Goal: Task Accomplishment & Management: Complete application form

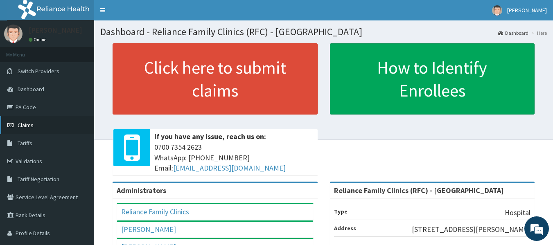
click at [26, 124] on span "Claims" at bounding box center [26, 125] width 16 height 7
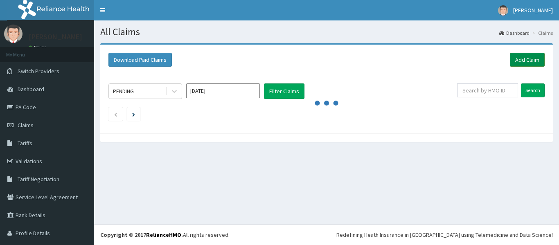
click at [522, 57] on link "Add Claim" at bounding box center [527, 60] width 35 height 14
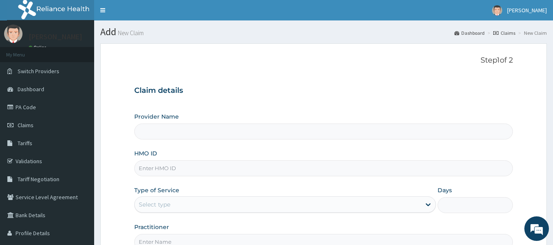
click at [148, 172] on input "HMO ID" at bounding box center [323, 168] width 379 height 16
type input "s"
click at [151, 175] on input "s" at bounding box center [323, 168] width 379 height 16
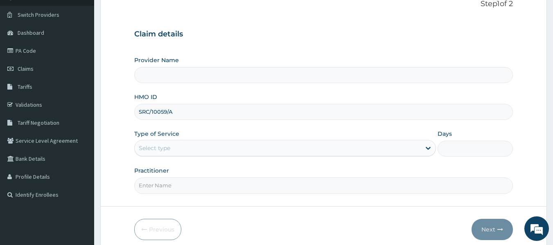
scroll to position [55, 0]
type input "SRC/10059/A"
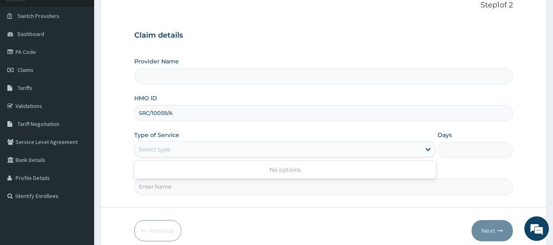
click at [169, 147] on div "Select type" at bounding box center [155, 149] width 32 height 8
click at [166, 150] on div "Select type" at bounding box center [155, 149] width 32 height 8
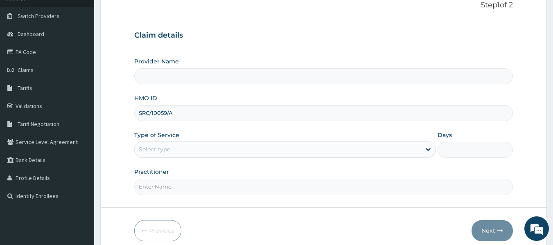
click at [166, 150] on div "Select type" at bounding box center [155, 149] width 32 height 8
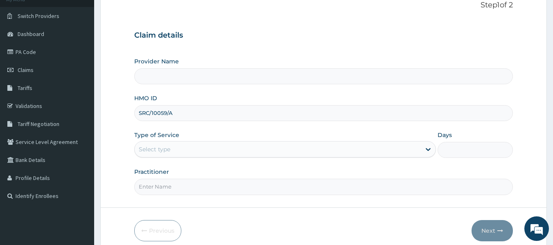
click at [166, 150] on div "Select type" at bounding box center [155, 149] width 32 height 8
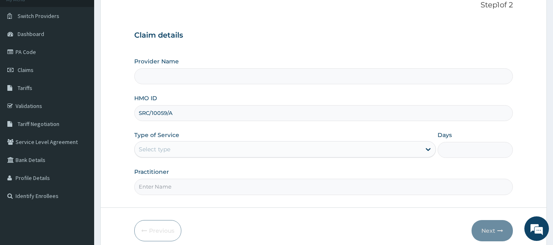
click at [166, 150] on div "Select type" at bounding box center [155, 149] width 32 height 8
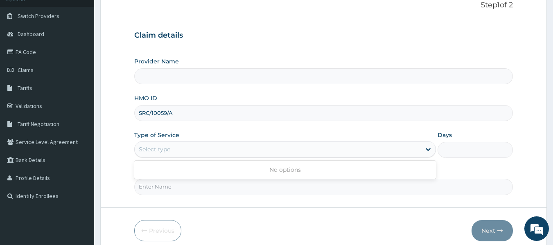
click at [166, 150] on div "Select type" at bounding box center [155, 149] width 32 height 8
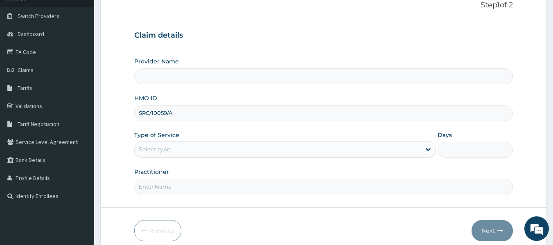
click at [166, 150] on div "Select type" at bounding box center [155, 149] width 32 height 8
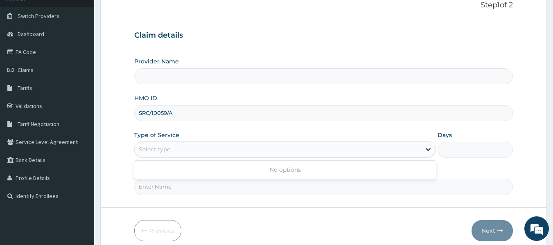
click at [166, 150] on div "Select type" at bounding box center [155, 149] width 32 height 8
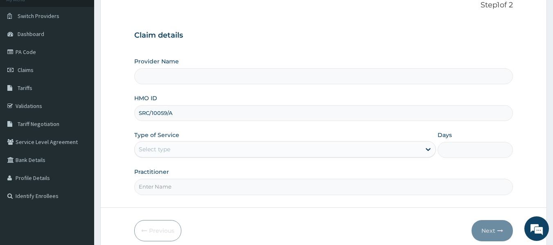
click at [166, 150] on div "Select type" at bounding box center [155, 149] width 32 height 8
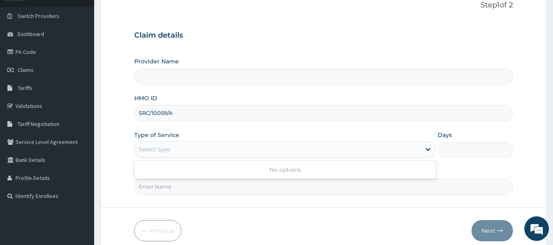
click at [166, 150] on div "Select type" at bounding box center [155, 149] width 32 height 8
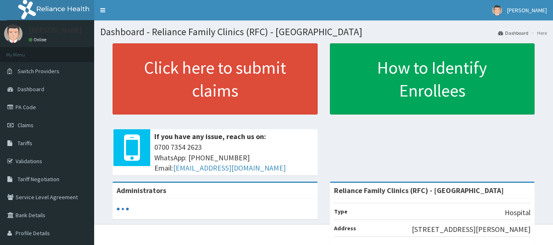
click at [209, 82] on link "Click here to submit claims" at bounding box center [215, 78] width 205 height 71
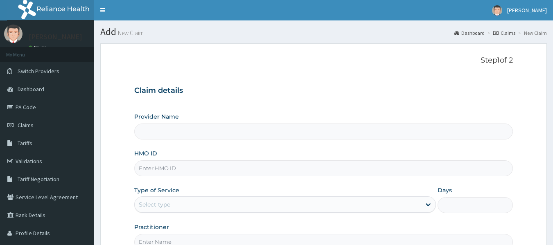
type input "Reliance Family Clinics (RFC) - Lekki"
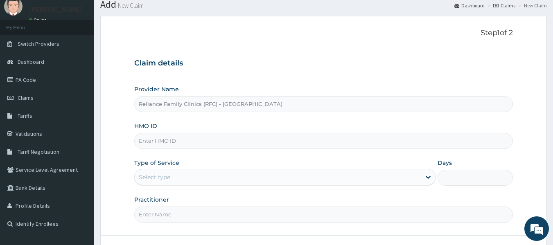
scroll to position [27, 0]
click at [165, 135] on input "HMO ID" at bounding box center [323, 142] width 379 height 16
click at [165, 135] on input "S" at bounding box center [323, 142] width 379 height 16
type input "SRC/10059/A"
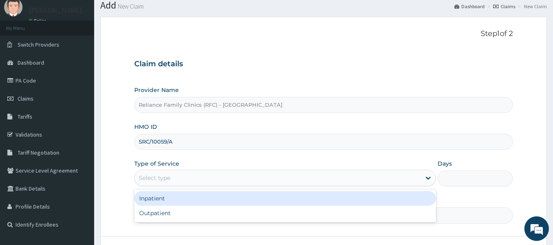
click at [167, 181] on div "Select type" at bounding box center [155, 178] width 32 height 8
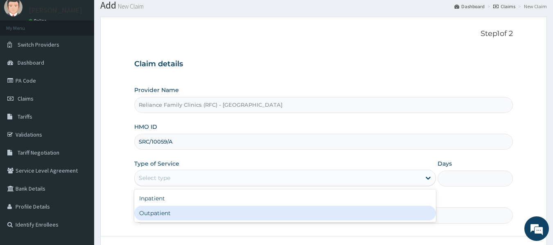
click at [167, 211] on div "Outpatient" at bounding box center [285, 213] width 302 height 15
type input "1"
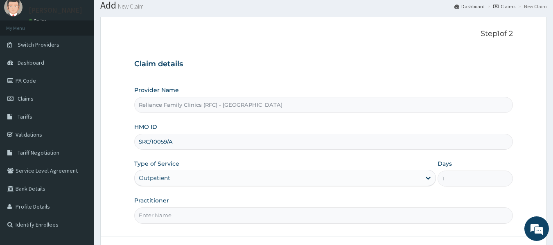
scroll to position [91, 0]
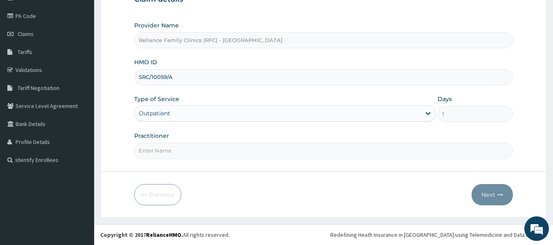
click at [159, 157] on input "Practitioner" at bounding box center [323, 151] width 379 height 16
type input "LOCUM"
click at [495, 189] on button "Next" at bounding box center [492, 194] width 41 height 21
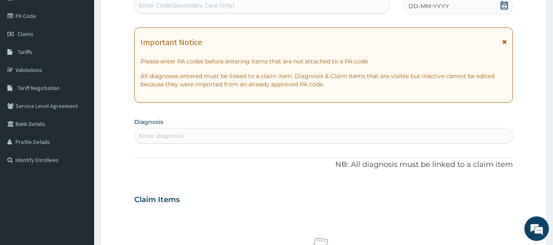
click at [149, 136] on div "Enter diagnosis" at bounding box center [161, 136] width 45 height 8
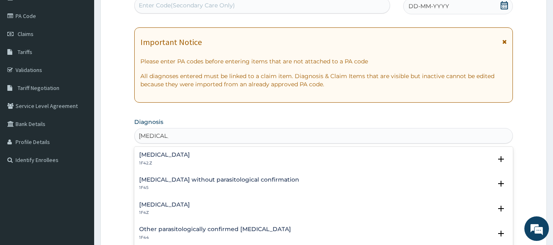
type input "MALARIA"
click at [190, 155] on h4 "Plasmodium malariae malaria without complication" at bounding box center [164, 155] width 51 height 6
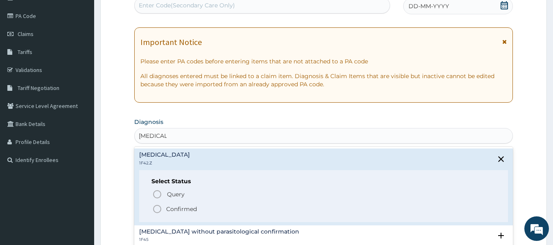
click at [177, 208] on p "Confirmed" at bounding box center [181, 209] width 31 height 8
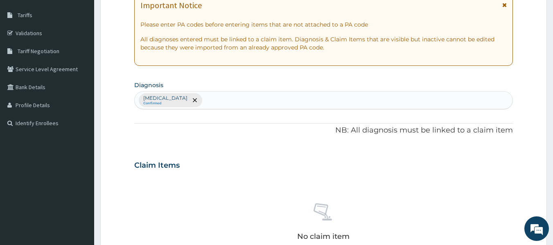
scroll to position [128, 0]
click at [197, 102] on icon "remove selection option" at bounding box center [195, 101] width 4 height 4
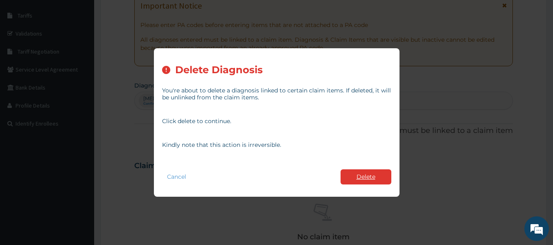
click at [355, 181] on button "Delete" at bounding box center [366, 176] width 51 height 15
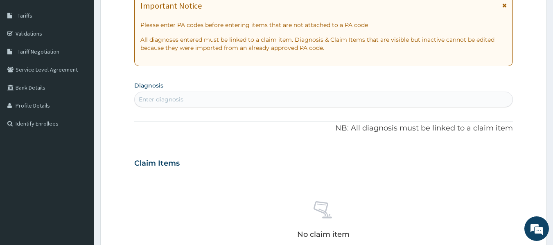
click at [158, 95] on div "Enter diagnosis" at bounding box center [324, 99] width 378 height 13
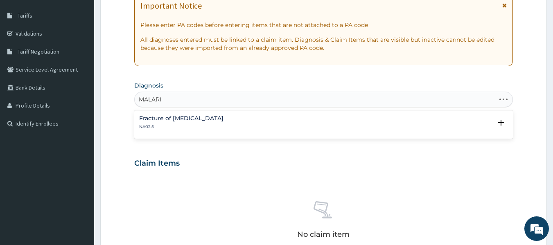
type input "MALARIA"
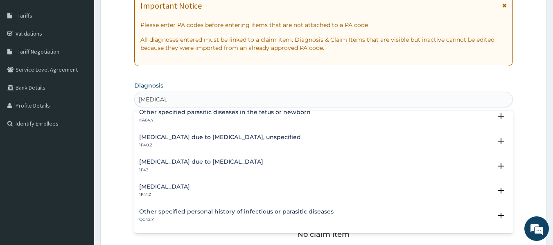
scroll to position [105, 0]
click at [226, 135] on h4 "Malaria due to Plasmodium falciparum, unspecified" at bounding box center [220, 138] width 162 height 6
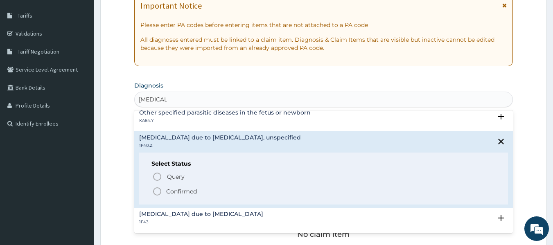
click at [184, 190] on p "Confirmed" at bounding box center [181, 191] width 31 height 8
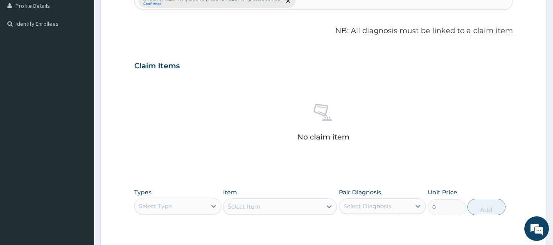
scroll to position [230, 0]
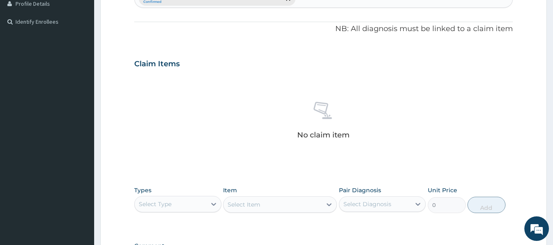
click at [248, 200] on div "Select Item" at bounding box center [280, 204] width 114 height 16
click at [237, 205] on div "Select Item" at bounding box center [280, 204] width 114 height 16
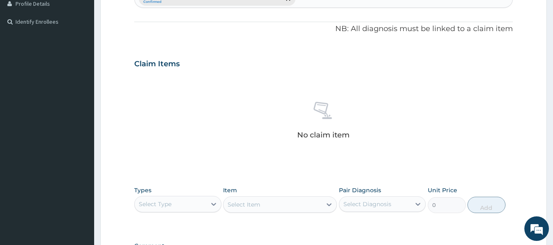
click at [285, 205] on div "Select Item" at bounding box center [280, 204] width 114 height 16
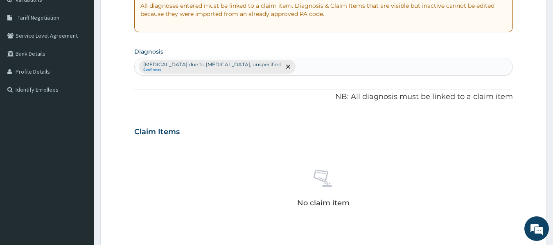
scroll to position [160, 0]
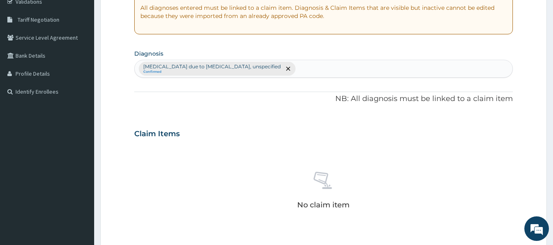
click at [290, 72] on div "Malaria due to Plasmodium falciparum, unspecified Confirmed" at bounding box center [324, 68] width 378 height 17
type input "URINARY TRACT INFECTION"
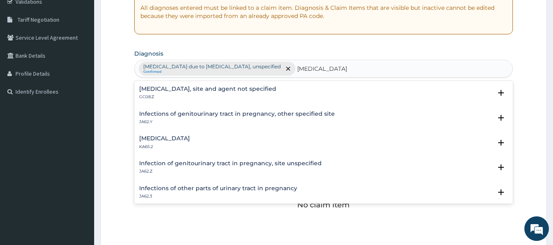
click at [237, 90] on h4 "Urinary tract infection, site and agent not specified" at bounding box center [207, 89] width 137 height 6
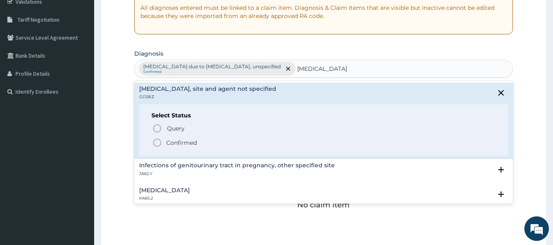
click at [188, 142] on p "Confirmed" at bounding box center [181, 143] width 31 height 8
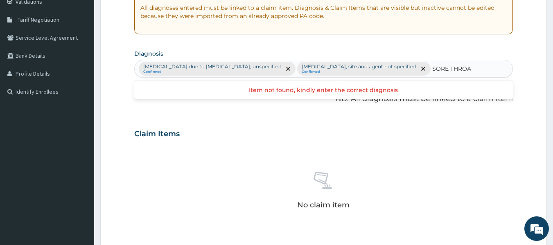
type input "SORE THROAT"
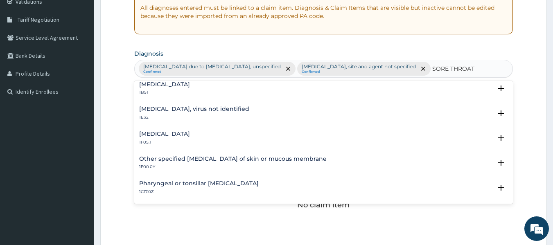
scroll to position [0, 0]
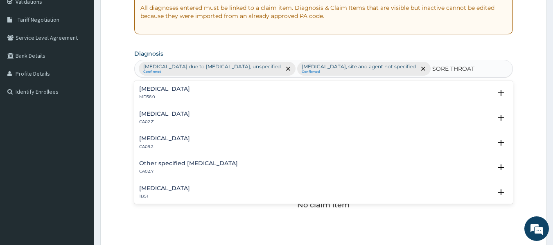
click at [175, 93] on div "Pain in throat MD36.0" at bounding box center [164, 93] width 51 height 14
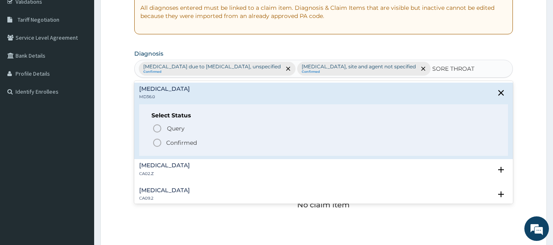
click at [176, 142] on p "Confirmed" at bounding box center [181, 143] width 31 height 8
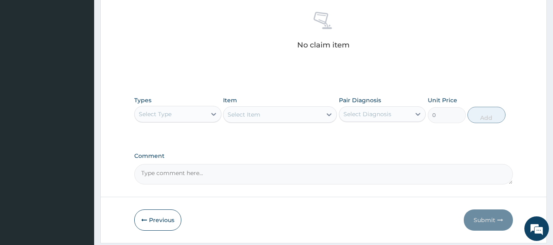
scroll to position [321, 0]
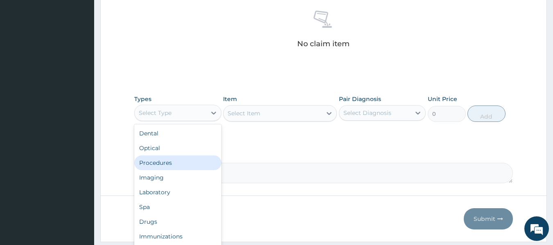
drag, startPoint x: 172, startPoint y: 113, endPoint x: 160, endPoint y: 167, distance: 54.8
click at [160, 121] on div "option Procedures focused, 3 of 10. 10 results available. Use Up and Down to ch…" at bounding box center [177, 113] width 87 height 16
click at [160, 167] on div "Procedures" at bounding box center [177, 163] width 87 height 15
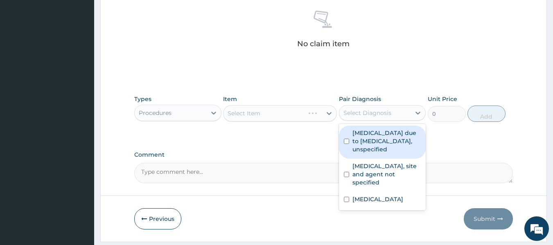
click at [380, 114] on div "Select Diagnosis" at bounding box center [367, 113] width 48 height 8
click at [375, 143] on label "Malaria due to Plasmodium falciparum, unspecified" at bounding box center [386, 141] width 69 height 25
checkbox input "true"
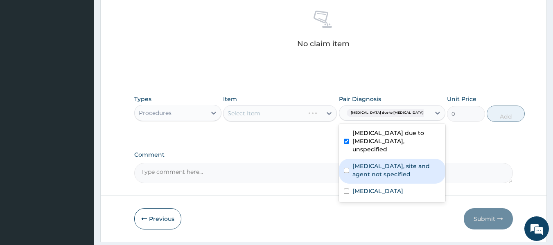
click at [374, 175] on label "Urinary tract infection, site and agent not specified" at bounding box center [396, 170] width 88 height 16
checkbox input "true"
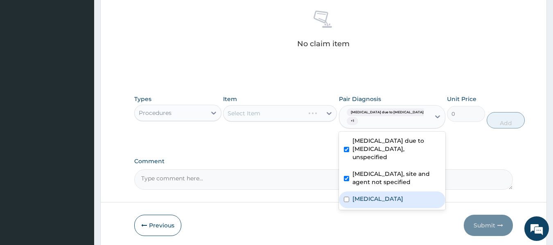
click at [372, 203] on label "Pain in throat" at bounding box center [377, 199] width 51 height 8
checkbox input "true"
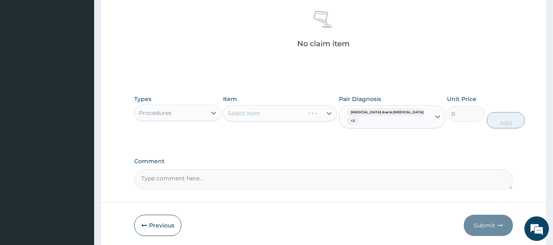
click at [269, 120] on div "Select Item" at bounding box center [280, 113] width 114 height 16
click at [274, 114] on div "Select Item" at bounding box center [280, 113] width 114 height 16
click at [288, 114] on div "Select Item" at bounding box center [280, 113] width 114 height 16
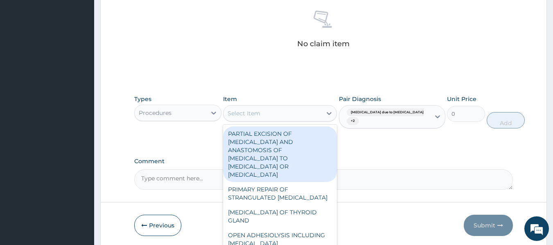
click at [288, 114] on div "Select Item" at bounding box center [272, 113] width 98 height 13
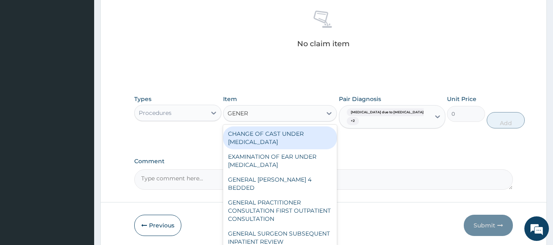
type input "GENERA"
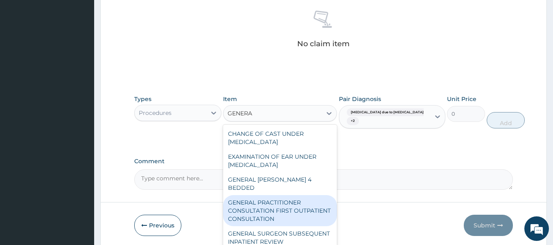
click at [295, 199] on div "GENERAL PRACTITIONER CONSULTATION FIRST OUTPATIENT CONSULTATION" at bounding box center [280, 210] width 114 height 31
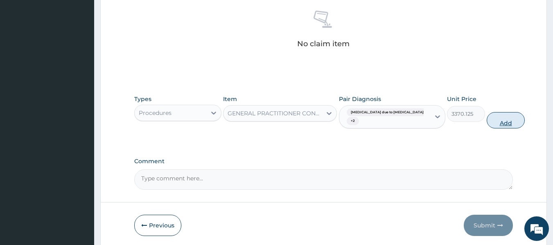
click at [489, 122] on button "Add" at bounding box center [506, 120] width 38 height 16
type input "0"
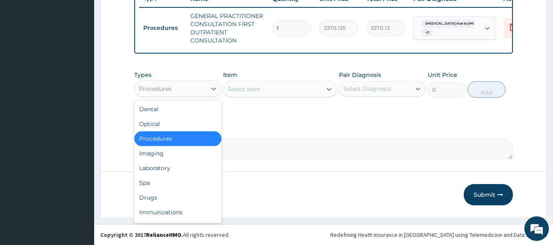
click at [186, 94] on div "Procedures" at bounding box center [171, 88] width 72 height 13
click at [165, 175] on div "Laboratory" at bounding box center [177, 168] width 87 height 15
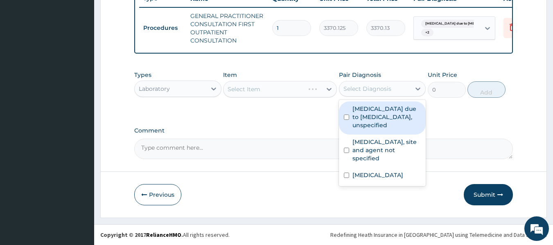
click at [370, 93] on div "Select Diagnosis" at bounding box center [367, 89] width 48 height 8
click at [369, 122] on label "Malaria due to Plasmodium falciparum, unspecified" at bounding box center [386, 117] width 69 height 25
checkbox input "true"
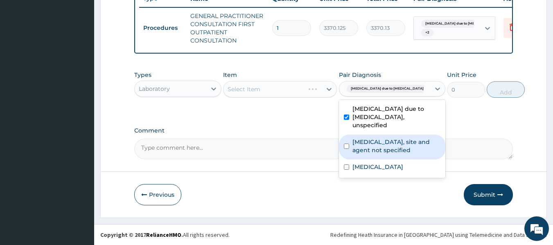
click at [371, 154] on label "Urinary tract infection, site and agent not specified" at bounding box center [396, 146] width 88 height 16
checkbox input "true"
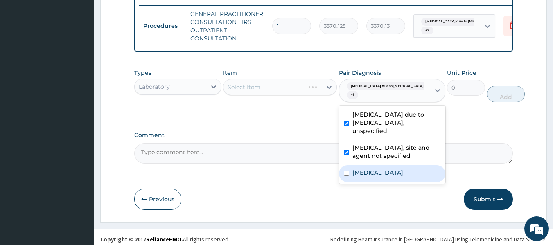
click at [369, 177] on label "Pain in throat" at bounding box center [377, 173] width 51 height 8
checkbox input "true"
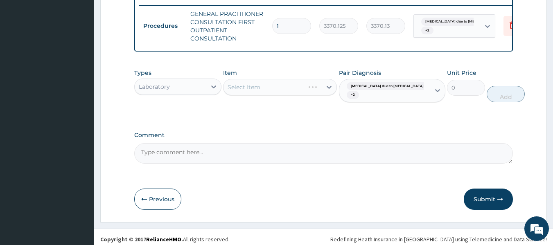
click at [286, 90] on div "Select Item" at bounding box center [280, 87] width 114 height 16
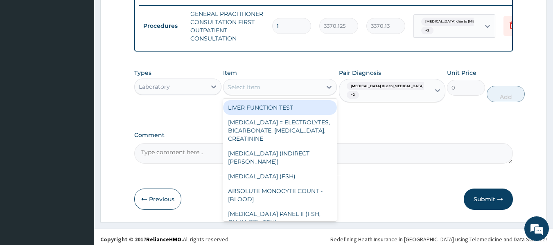
click at [286, 90] on div "Select Item" at bounding box center [272, 87] width 98 height 13
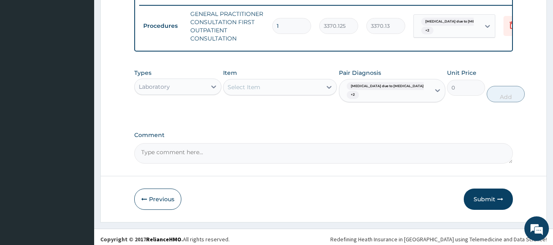
click at [286, 90] on div "Select Item" at bounding box center [272, 87] width 98 height 13
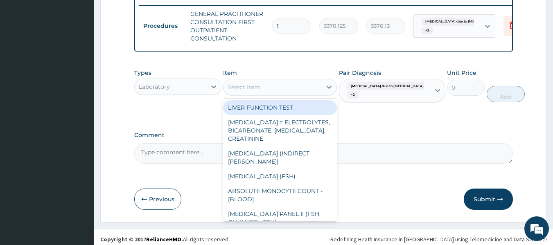
click at [286, 90] on div "Select Item" at bounding box center [272, 87] width 98 height 13
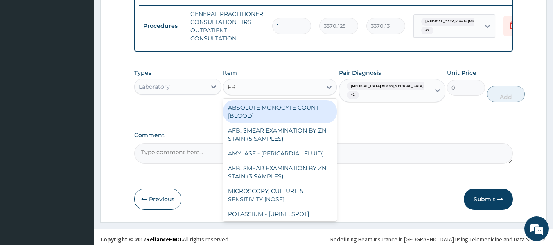
type input "FBC"
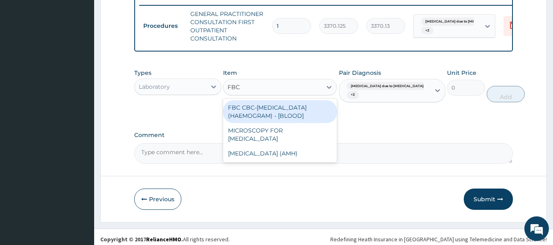
click at [280, 113] on div "FBC CBC-COMPLETE BLOOD COUNT (HAEMOGRAM) - [BLOOD]" at bounding box center [280, 111] width 114 height 23
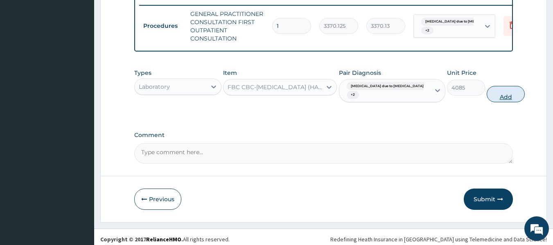
click at [494, 95] on button "Add" at bounding box center [506, 94] width 38 height 16
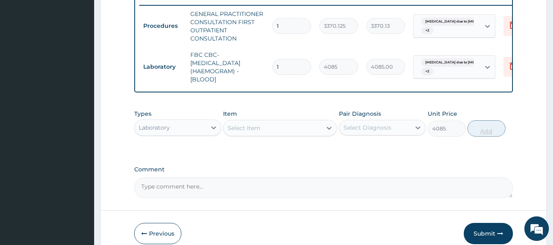
type input "0"
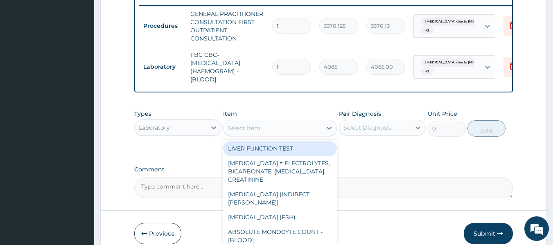
click at [294, 135] on div "Select Item" at bounding box center [272, 128] width 98 height 13
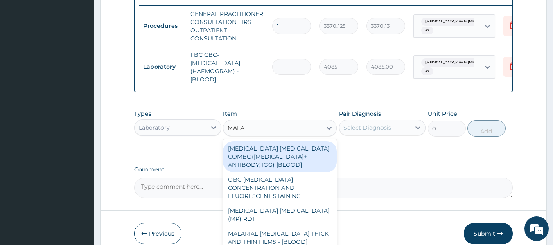
type input "MALAR"
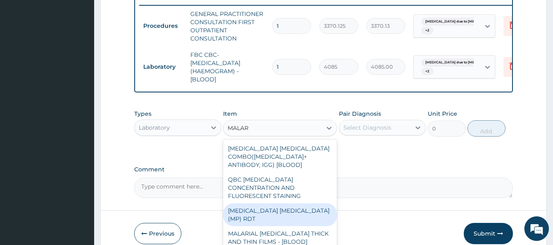
click at [284, 207] on div "MALARIA PARASITE (MP) RDT" at bounding box center [280, 214] width 114 height 23
type input "1531.875"
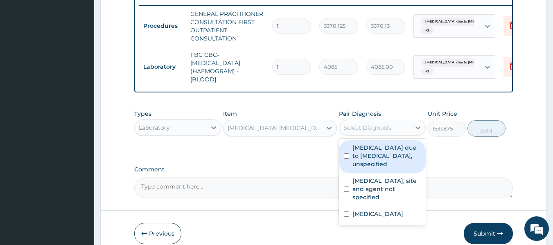
drag, startPoint x: 379, startPoint y: 133, endPoint x: 375, endPoint y: 160, distance: 27.7
click at [375, 135] on div "option Pain in throat, selected. option Malaria due to Plasmodium falciparum, u…" at bounding box center [382, 128] width 87 height 16
click at [375, 160] on label "Malaria due to Plasmodium falciparum, unspecified" at bounding box center [386, 156] width 69 height 25
checkbox input "true"
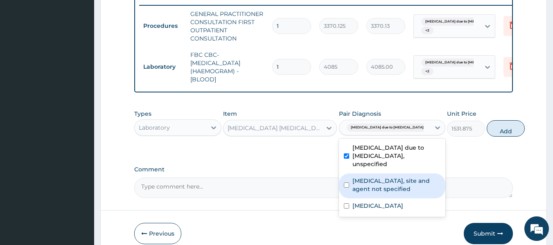
click at [370, 193] on label "Urinary tract infection, site and agent not specified" at bounding box center [396, 185] width 88 height 16
checkbox input "true"
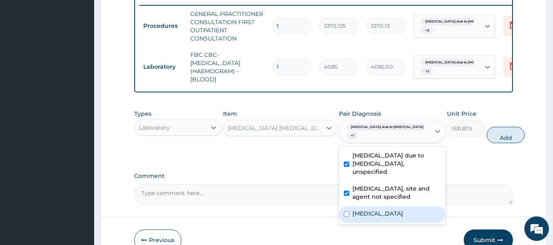
click at [371, 223] on div "Pain in throat" at bounding box center [392, 214] width 106 height 17
checkbox input "true"
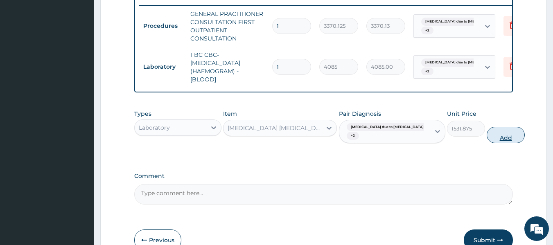
click at [490, 140] on button "Add" at bounding box center [506, 135] width 38 height 16
type input "0"
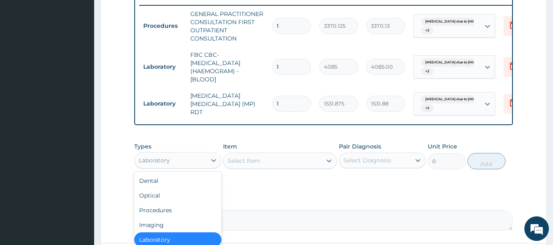
click at [169, 162] on div "Laboratory" at bounding box center [154, 160] width 31 height 8
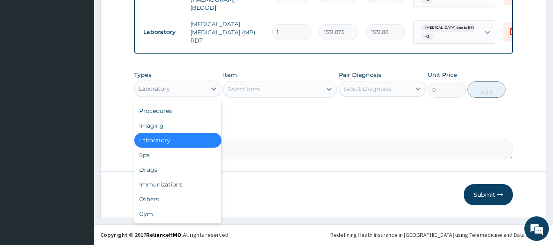
scroll to position [397, 0]
click at [157, 174] on div "Drugs" at bounding box center [177, 169] width 87 height 15
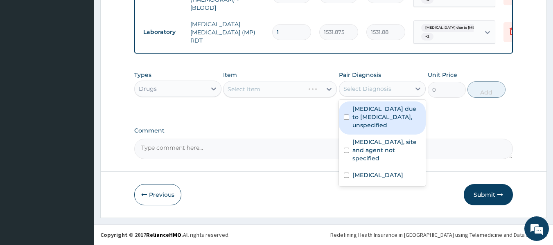
drag, startPoint x: 364, startPoint y: 93, endPoint x: 366, endPoint y: 111, distance: 18.1
click at [366, 97] on div "option Pain in throat, selected. option Malaria due to Plasmodium falciparum, u…" at bounding box center [382, 89] width 87 height 16
click at [366, 111] on label "Malaria due to Plasmodium falciparum, unspecified" at bounding box center [386, 117] width 69 height 25
checkbox input "true"
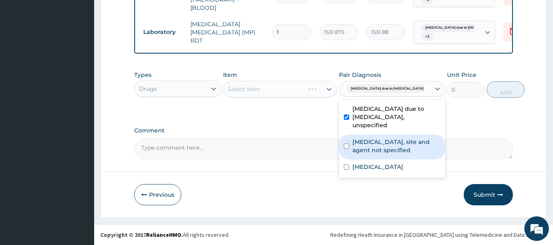
click at [367, 153] on label "Urinary tract infection, site and agent not specified" at bounding box center [396, 146] width 88 height 16
checkbox input "true"
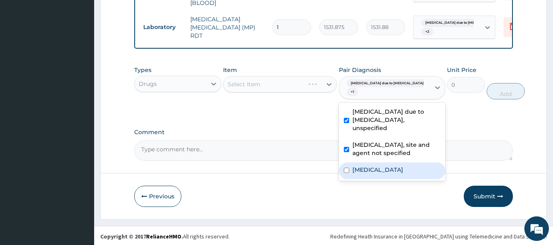
click at [362, 174] on label "Pain in throat" at bounding box center [377, 170] width 51 height 8
checkbox input "true"
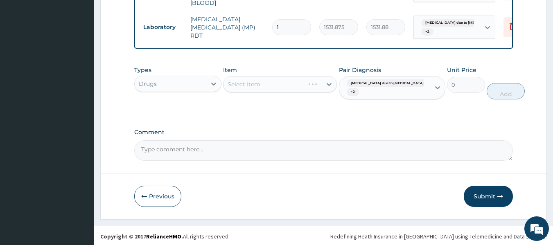
click at [282, 88] on div "Select Item" at bounding box center [280, 84] width 114 height 16
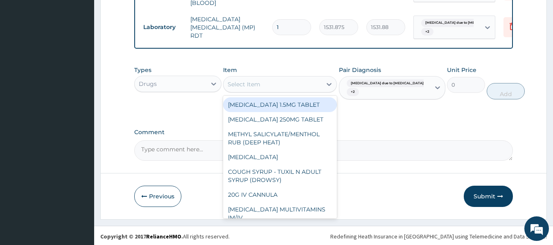
click at [295, 84] on div "Select Item" at bounding box center [272, 84] width 98 height 13
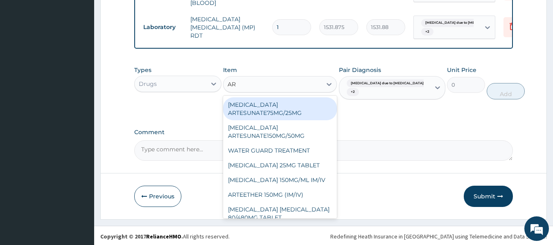
type input "ART"
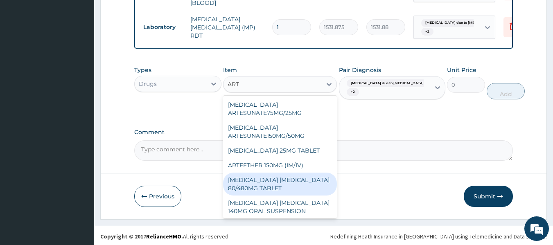
click at [286, 186] on div "ARTEMETHER LUMEFANTRINE 80/480MG TABLET" at bounding box center [280, 184] width 114 height 23
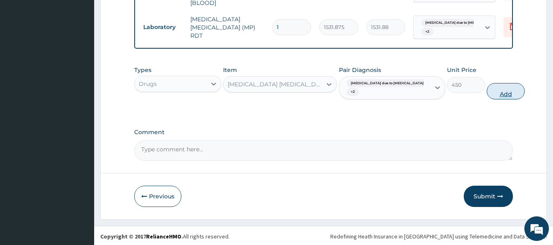
click at [487, 99] on button "Add" at bounding box center [506, 91] width 38 height 16
type input "0"
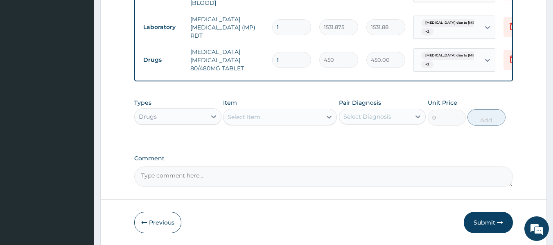
type input "0.00"
type input "6"
type input "2700.00"
type input "6"
click at [293, 120] on div "Select Item" at bounding box center [272, 117] width 98 height 13
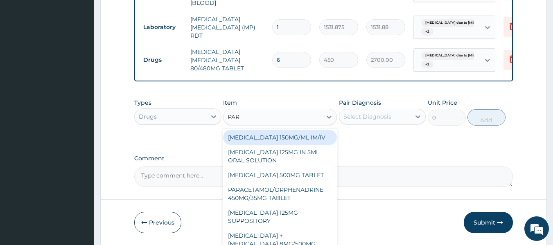
type input "PARA"
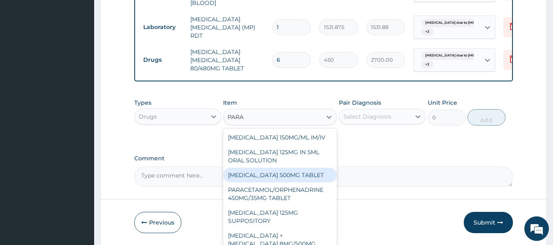
click at [293, 177] on div "PARACETAMOL 500MG TABLET" at bounding box center [280, 175] width 114 height 15
type input "30"
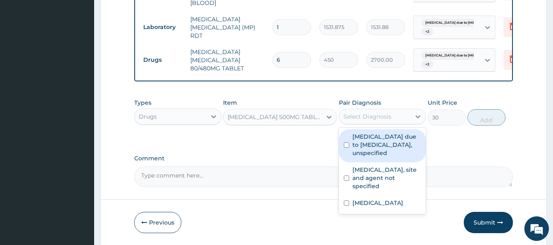
drag, startPoint x: 375, startPoint y: 118, endPoint x: 375, endPoint y: 143, distance: 25.4
click at [375, 124] on div "option Pain in throat, selected. option Malaria due to Plasmodium falciparum, u…" at bounding box center [382, 117] width 87 height 16
click at [375, 143] on label "Malaria due to Plasmodium falciparum, unspecified" at bounding box center [386, 145] width 69 height 25
checkbox input "true"
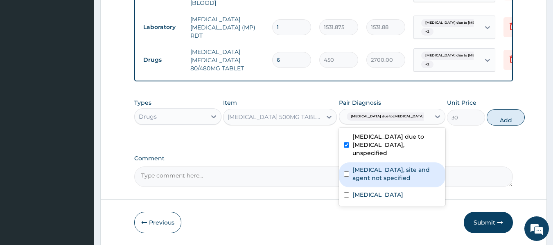
click at [372, 176] on label "Urinary tract infection, site and agent not specified" at bounding box center [396, 174] width 88 height 16
checkbox input "true"
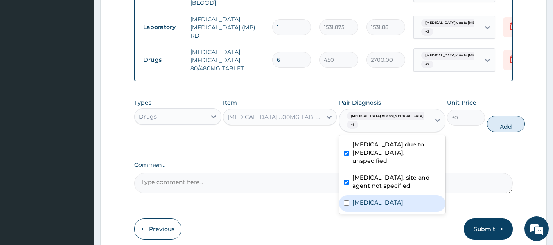
click at [372, 207] on label "Pain in throat" at bounding box center [377, 203] width 51 height 8
checkbox input "true"
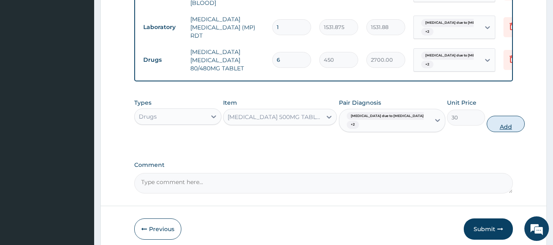
click at [487, 132] on button "Add" at bounding box center [506, 124] width 38 height 16
type input "0"
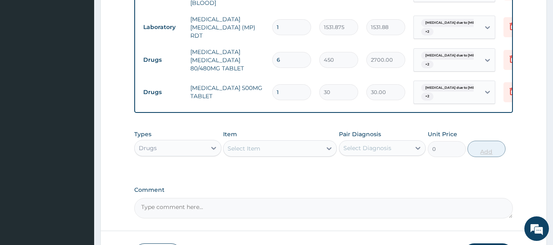
type input "18"
type input "540.00"
type input "18"
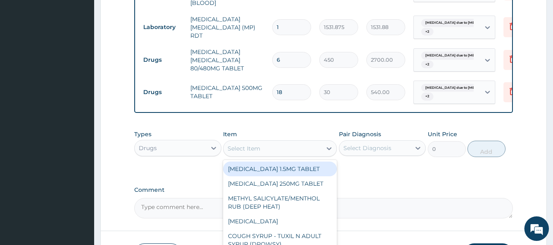
click at [275, 150] on div "Select Item" at bounding box center [272, 148] width 98 height 13
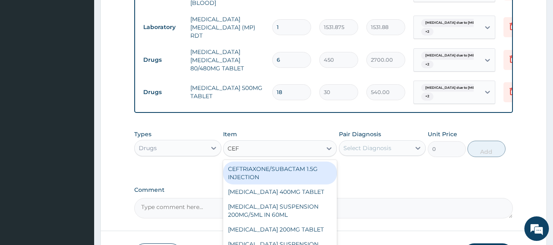
type input "CEFU"
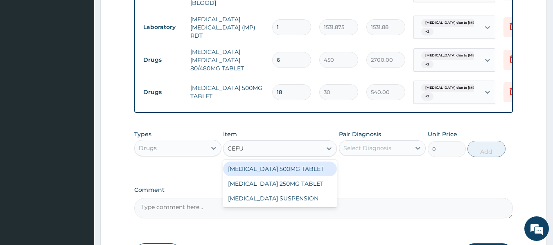
click at [290, 176] on div "CEFUROXIME 500MG TABLET" at bounding box center [280, 169] width 114 height 15
type input "448.5"
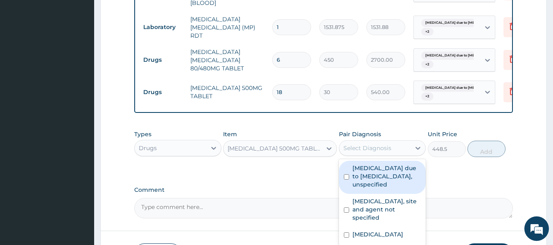
click at [384, 152] on div "Select Diagnosis" at bounding box center [367, 148] width 48 height 8
click at [383, 184] on label "Malaria due to Plasmodium falciparum, unspecified" at bounding box center [386, 176] width 69 height 25
checkbox input "true"
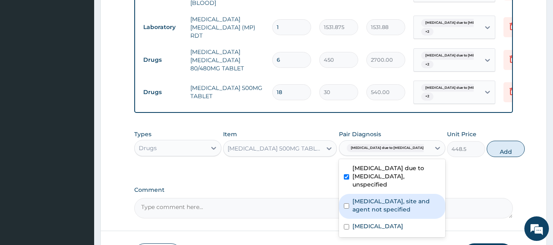
click at [388, 214] on label "Urinary tract infection, site and agent not specified" at bounding box center [396, 205] width 88 height 16
checkbox input "true"
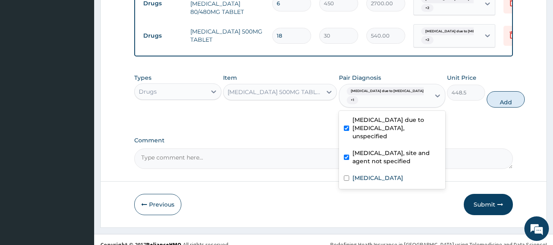
scroll to position [455, 0]
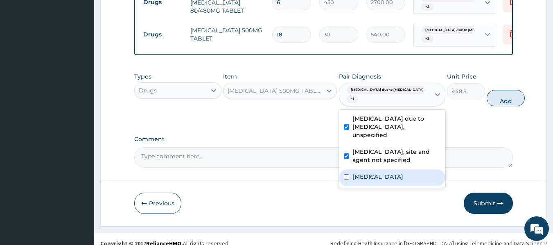
click at [401, 186] on div "Pain in throat" at bounding box center [392, 177] width 106 height 17
checkbox input "true"
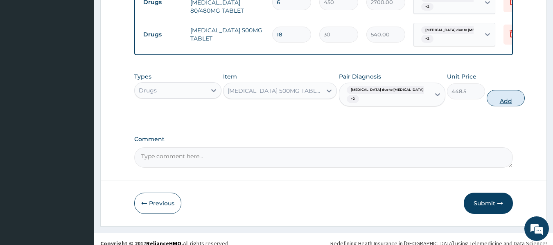
click at [488, 105] on button "Add" at bounding box center [506, 98] width 38 height 16
type input "0"
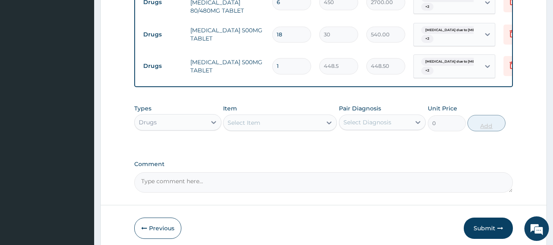
type input "10"
type input "4485.00"
type input "10"
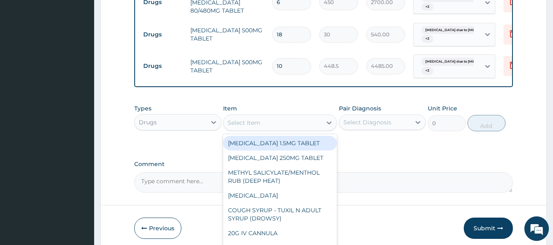
click at [276, 129] on div "Select Item" at bounding box center [272, 122] width 98 height 13
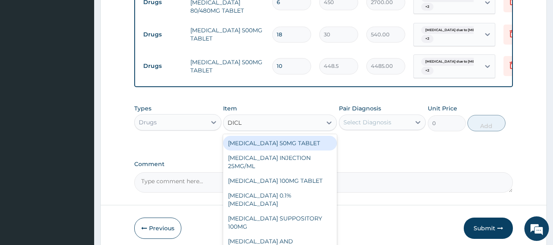
type input "DICLO"
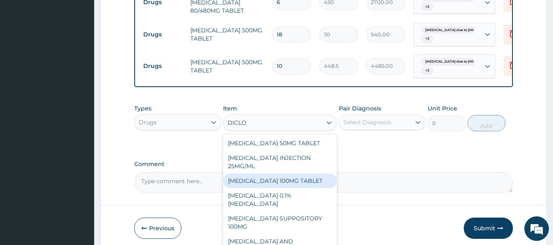
click at [283, 187] on div "DICLOFENAC 100MG TABLET" at bounding box center [280, 181] width 114 height 15
type input "126"
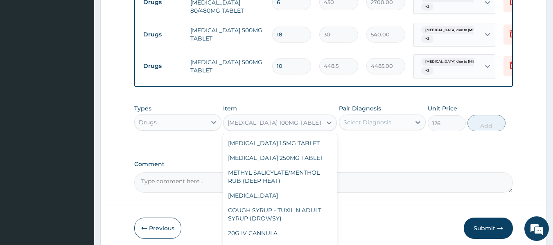
click at [285, 126] on div "DICLOFENAC 100MG TABLET" at bounding box center [275, 123] width 95 height 8
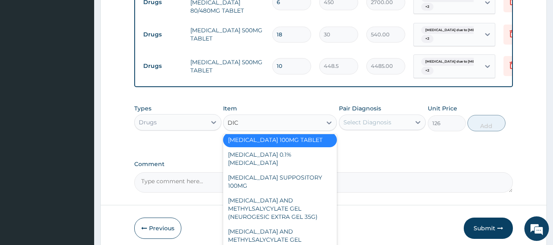
scroll to position [0, 0]
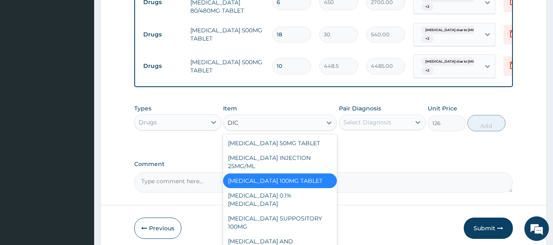
type input "DICL"
click at [300, 186] on div "DICLOFENAC 100MG TABLET" at bounding box center [280, 181] width 114 height 15
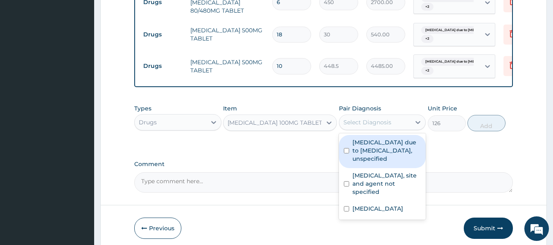
drag, startPoint x: 364, startPoint y: 129, endPoint x: 367, endPoint y: 153, distance: 24.8
click at [367, 130] on div "option Pain in throat, selected. option Malaria due to Plasmodium falciparum, u…" at bounding box center [382, 123] width 87 height 16
click at [367, 153] on label "Malaria due to Plasmodium falciparum, unspecified" at bounding box center [386, 150] width 69 height 25
checkbox input "true"
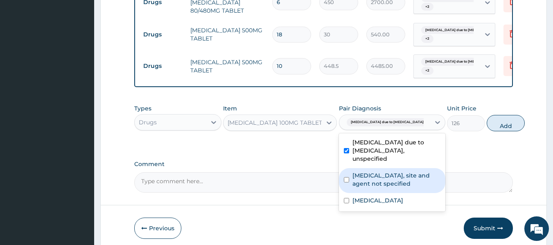
click at [372, 185] on label "Urinary tract infection, site and agent not specified" at bounding box center [396, 179] width 88 height 16
checkbox input "true"
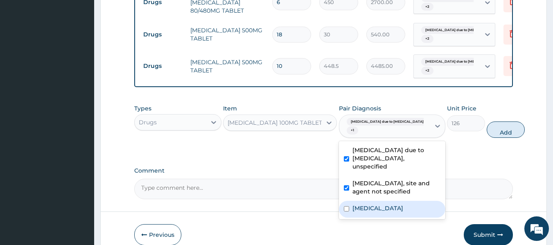
click at [372, 212] on label "Pain in throat" at bounding box center [377, 208] width 51 height 8
checkbox input "true"
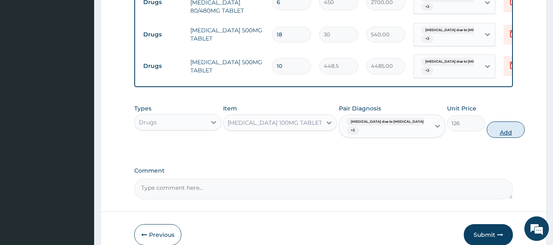
click at [487, 136] on button "Add" at bounding box center [506, 130] width 38 height 16
type input "0"
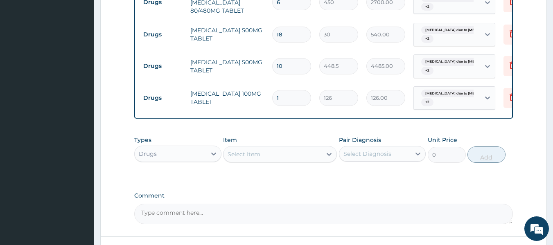
type input "10"
type input "1260.00"
type input "10"
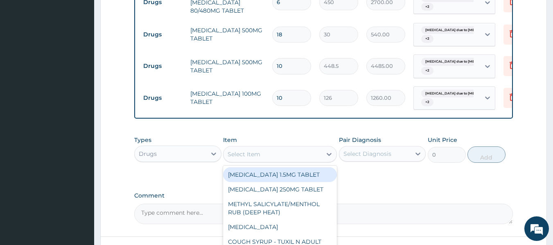
click at [303, 158] on div "Select Item" at bounding box center [272, 154] width 98 height 13
type input "LORA"
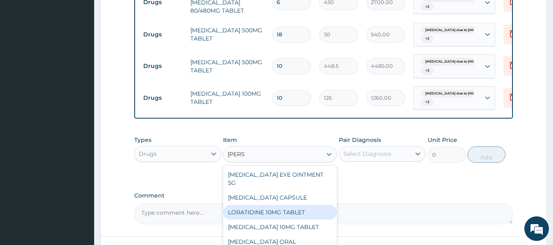
click at [270, 214] on div "LORATIDINE 10MG TABLET" at bounding box center [280, 212] width 114 height 15
type input "96"
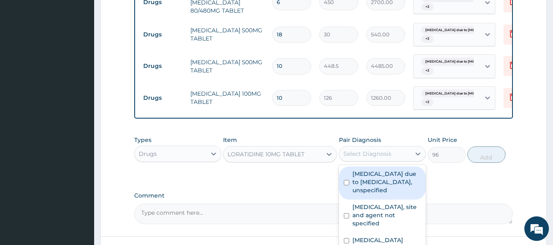
click at [384, 160] on div "Select Diagnosis" at bounding box center [375, 153] width 72 height 13
click at [383, 183] on label "Malaria due to Plasmodium falciparum, unspecified" at bounding box center [386, 182] width 69 height 25
checkbox input "true"
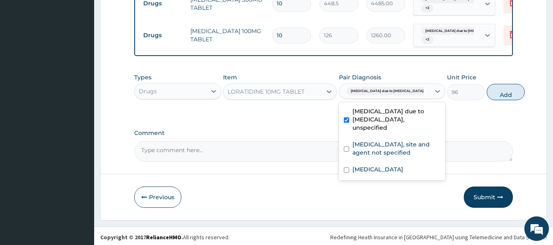
scroll to position [519, 0]
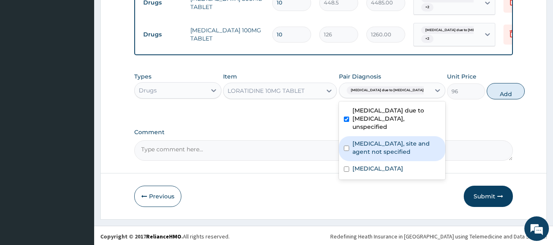
click at [388, 156] on label "Urinary tract infection, site and agent not specified" at bounding box center [396, 148] width 88 height 16
checkbox input "true"
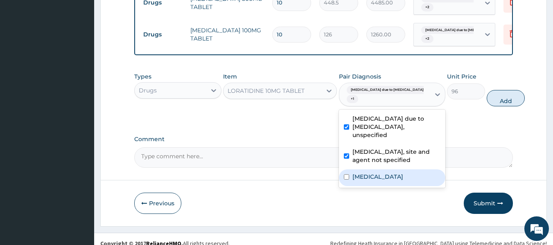
click at [377, 181] on label "Pain in throat" at bounding box center [377, 177] width 51 height 8
checkbox input "true"
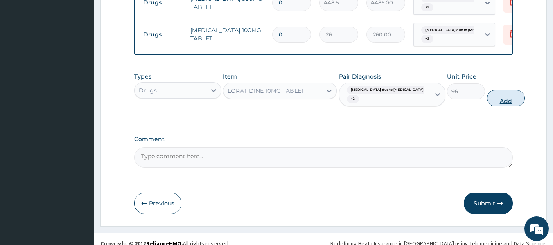
click at [487, 104] on button "Add" at bounding box center [506, 98] width 38 height 16
type input "0"
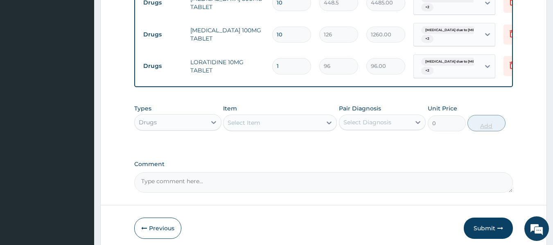
type input "0.00"
type input "5"
type input "480.00"
type input "5"
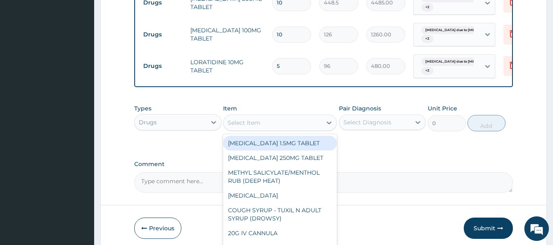
click at [288, 129] on div "Select Item" at bounding box center [272, 122] width 98 height 13
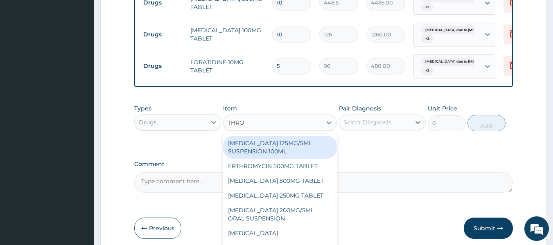
type input "THROA"
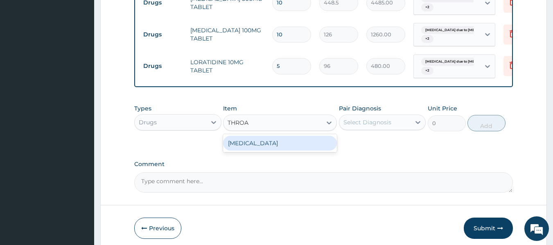
click at [280, 146] on div "THROAT LOZENGE" at bounding box center [280, 143] width 114 height 15
type input "96"
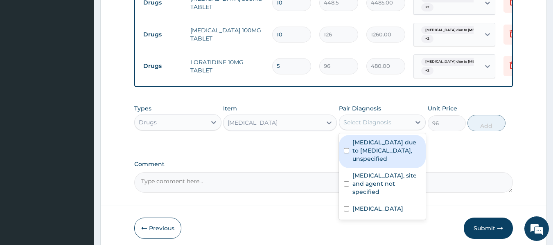
drag, startPoint x: 373, startPoint y: 127, endPoint x: 376, endPoint y: 160, distance: 32.5
click at [376, 130] on div "option Pain in throat, selected. option Malaria due to Plasmodium falciparum, u…" at bounding box center [382, 123] width 87 height 16
click at [376, 160] on label "Malaria due to Plasmodium falciparum, unspecified" at bounding box center [386, 150] width 69 height 25
checkbox input "true"
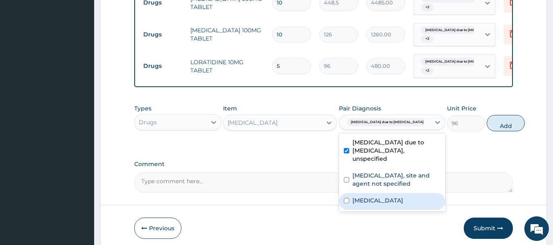
drag, startPoint x: 370, startPoint y: 196, endPoint x: 369, endPoint y: 230, distance: 33.2
click at [374, 205] on label "Pain in throat" at bounding box center [377, 200] width 51 height 8
checkbox input "true"
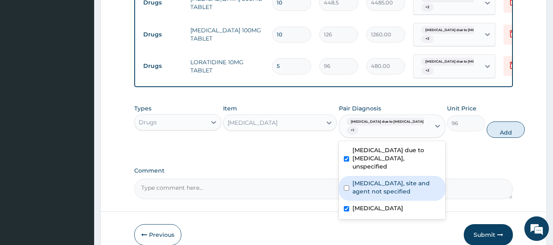
click at [370, 196] on label "Urinary tract infection, site and agent not specified" at bounding box center [396, 187] width 88 height 16
checkbox input "true"
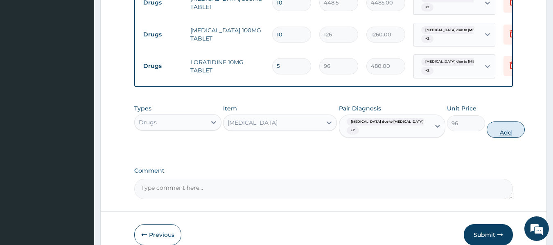
click at [487, 132] on button "Add" at bounding box center [506, 130] width 38 height 16
type input "0"
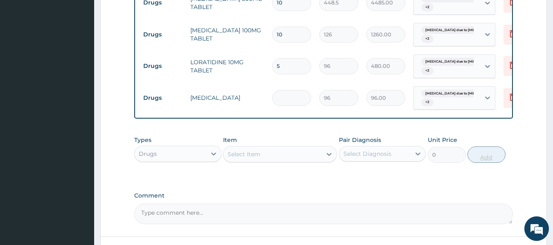
type input "0.00"
type input "1"
type input "96.00"
type input "18"
type input "1728.00"
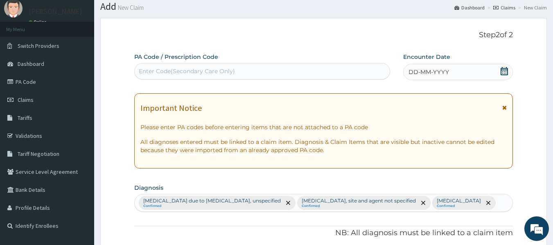
scroll to position [0, 0]
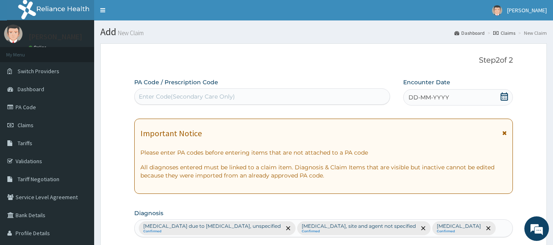
type input "18"
click at [416, 98] on span "DD-MM-YYYY" at bounding box center [428, 97] width 41 height 8
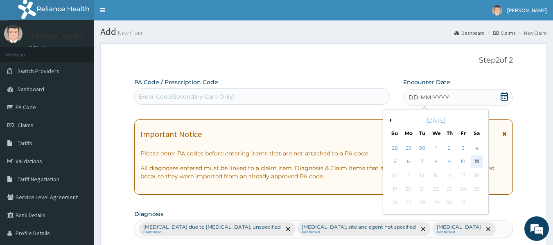
click at [477, 158] on div "11" at bounding box center [477, 162] width 12 height 12
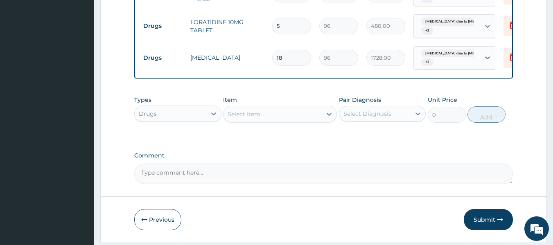
scroll to position [589, 0]
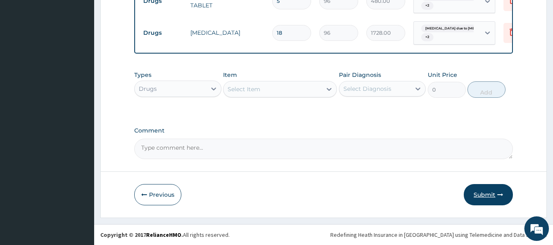
click at [490, 194] on button "Submit" at bounding box center [488, 194] width 49 height 21
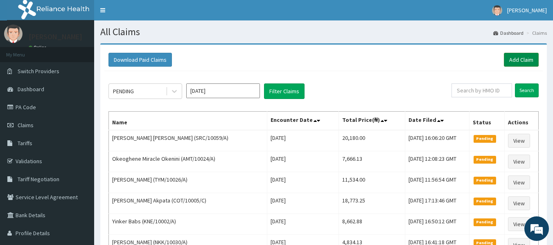
click at [528, 59] on link "Add Claim" at bounding box center [521, 60] width 35 height 14
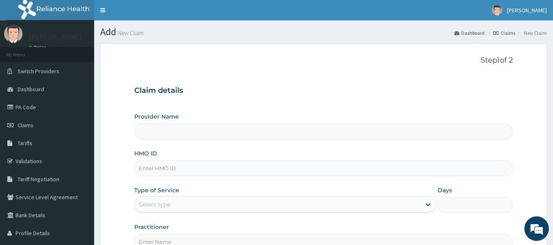
type input "Reliance Family Clinics (RFC) - [GEOGRAPHIC_DATA]"
click at [145, 167] on input "HMO ID" at bounding box center [323, 168] width 379 height 16
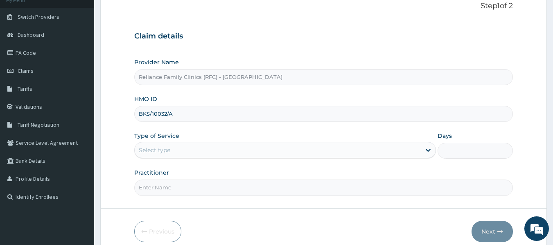
scroll to position [55, 0]
type input "BKS/10032/A"
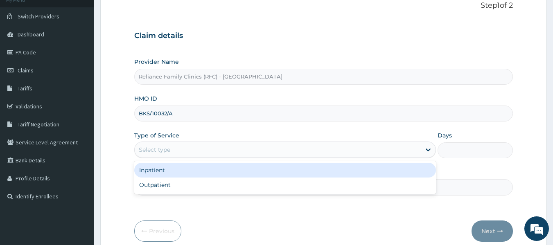
click at [184, 149] on div "Select type" at bounding box center [278, 149] width 286 height 13
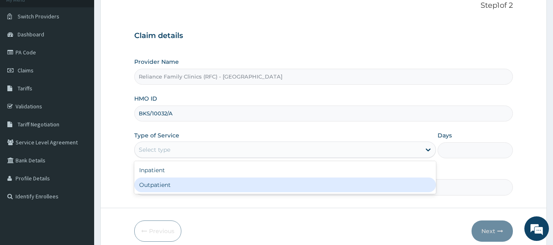
click at [169, 182] on div "Outpatient" at bounding box center [285, 185] width 302 height 15
type input "1"
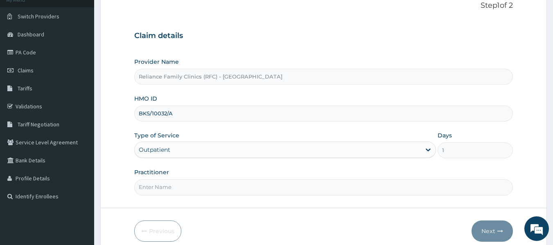
click at [168, 191] on input "Practitioner" at bounding box center [323, 187] width 379 height 16
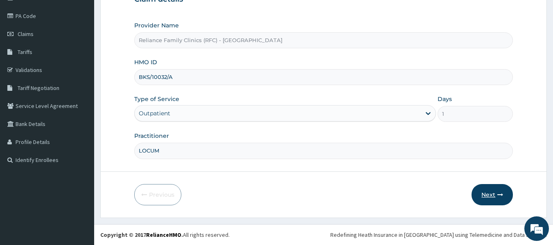
type input "LOCUM"
click at [492, 196] on button "Next" at bounding box center [492, 194] width 41 height 21
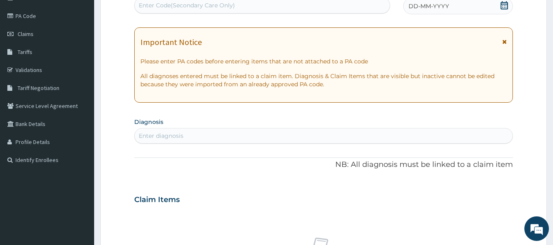
click at [157, 128] on div "Enter diagnosis" at bounding box center [323, 136] width 379 height 16
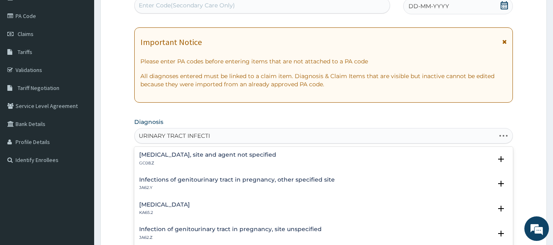
type input "URINARY TRACT INFECTIO"
click at [224, 153] on h4 "Urinary tract infection, site and agent not specified" at bounding box center [207, 155] width 137 height 6
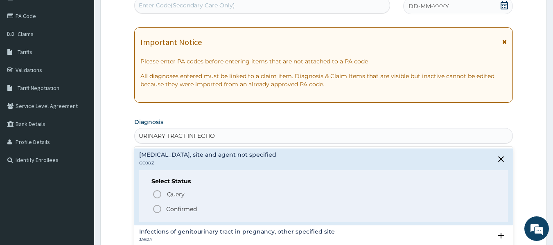
click at [182, 206] on p "Confirmed" at bounding box center [181, 209] width 31 height 8
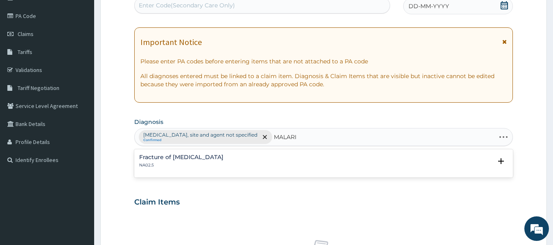
type input "MALARIA"
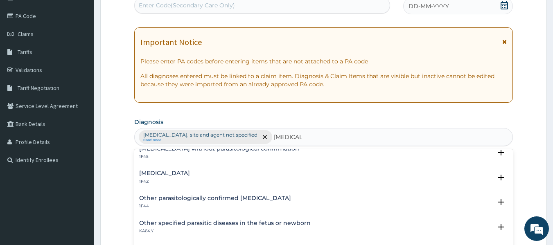
scroll to position [34, 0]
click at [186, 171] on h4 "Malaria, unspecified" at bounding box center [164, 173] width 51 height 6
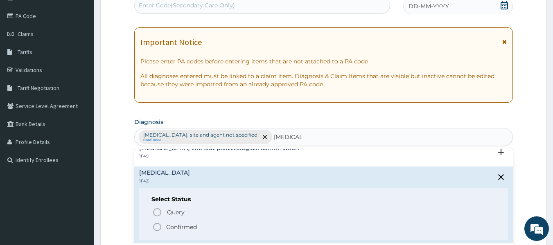
click at [181, 228] on p "Confirmed" at bounding box center [181, 227] width 31 height 8
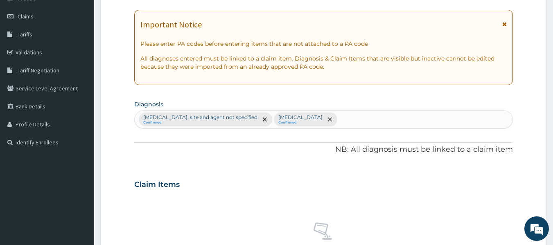
scroll to position [116, 0]
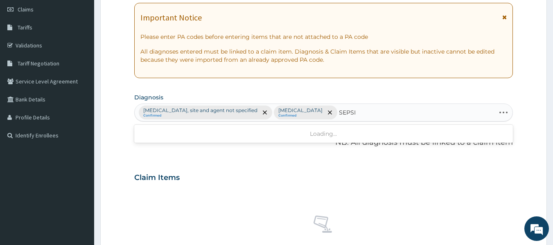
type input "SEPSIS"
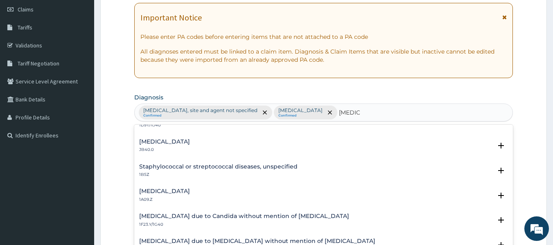
scroll to position [0, 0]
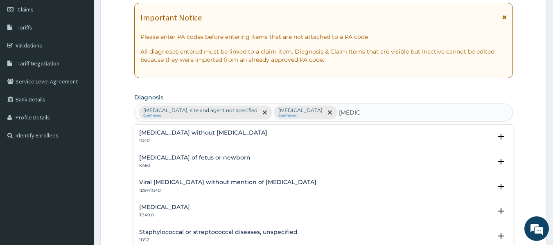
click at [198, 133] on h4 "Sepsis without septic shock" at bounding box center [203, 133] width 128 height 6
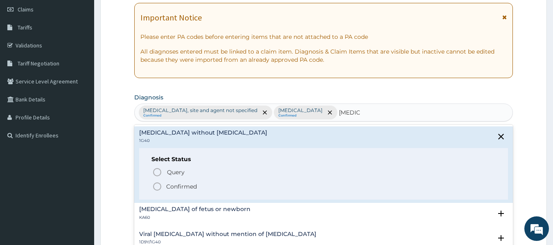
click at [195, 187] on p "Confirmed" at bounding box center [181, 187] width 31 height 8
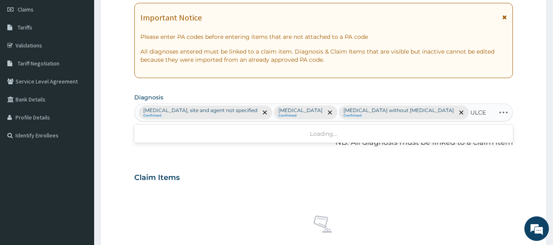
type input "ULCER"
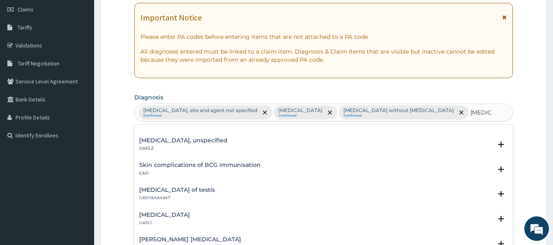
scroll to position [639, 0]
click at [202, 141] on h4 "Duodenal ulcer, unspecified" at bounding box center [183, 140] width 88 height 6
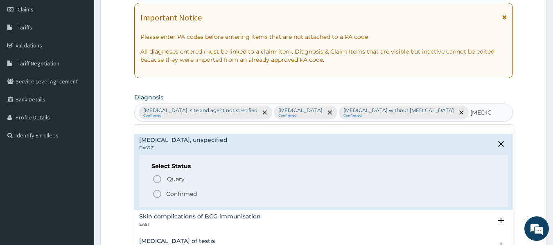
click at [181, 195] on p "Confirmed" at bounding box center [181, 194] width 31 height 8
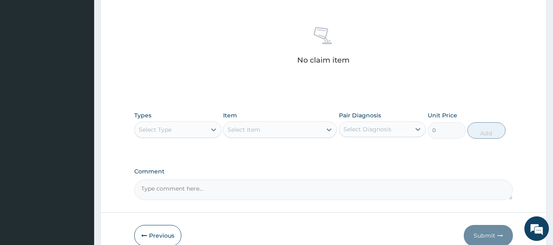
scroll to position [320, 0]
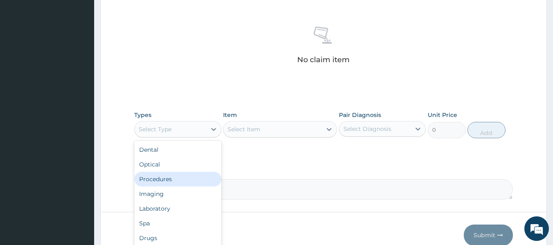
drag, startPoint x: 193, startPoint y: 130, endPoint x: 167, endPoint y: 180, distance: 56.0
click at [167, 138] on div "option Procedures focused, 3 of 10. 10 results available. Use Up and Down to ch…" at bounding box center [177, 129] width 87 height 16
click at [167, 180] on div "Procedures" at bounding box center [177, 179] width 87 height 15
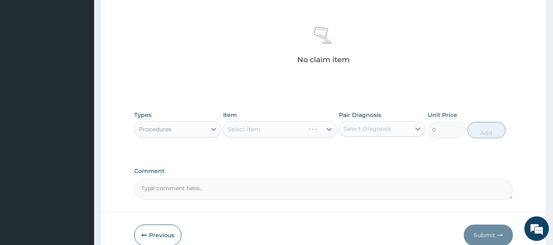
click at [256, 129] on div "Select Item" at bounding box center [280, 129] width 114 height 16
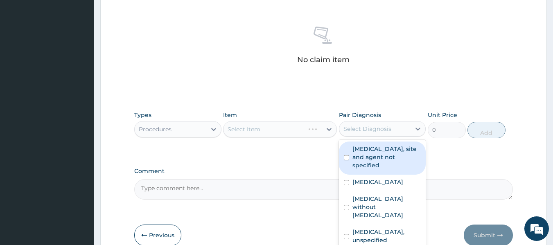
drag, startPoint x: 359, startPoint y: 127, endPoint x: 355, endPoint y: 166, distance: 39.4
click at [355, 137] on div "option Urinary tract infection, site and agent not specified focused, 1 of 4. 4…" at bounding box center [382, 129] width 87 height 16
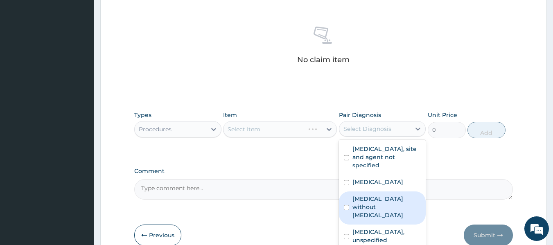
drag, startPoint x: 355, startPoint y: 166, endPoint x: 351, endPoint y: 194, distance: 28.5
click at [351, 194] on div "Urinary tract infection, site and agent not specified Malaria, unspecified Seps…" at bounding box center [382, 195] width 87 height 111
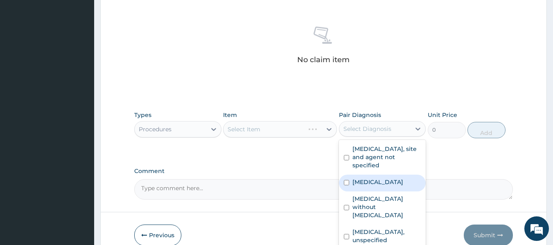
click at [357, 186] on label "Malaria, unspecified" at bounding box center [377, 182] width 51 height 8
checkbox input "true"
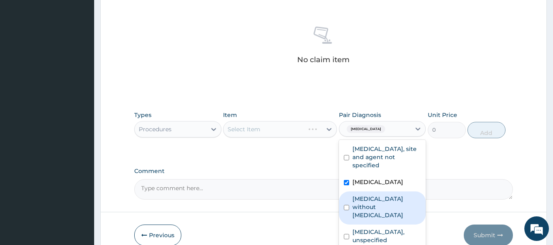
click at [369, 202] on label "Sepsis without septic shock" at bounding box center [386, 207] width 69 height 25
checkbox input "true"
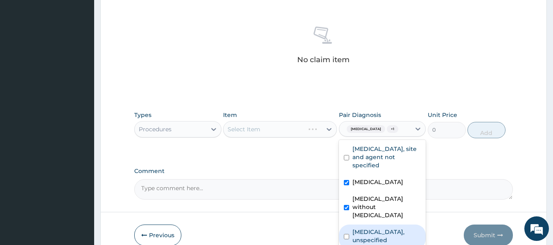
click at [364, 225] on div "Duodenal ulcer, unspecified" at bounding box center [382, 237] width 87 height 25
checkbox input "true"
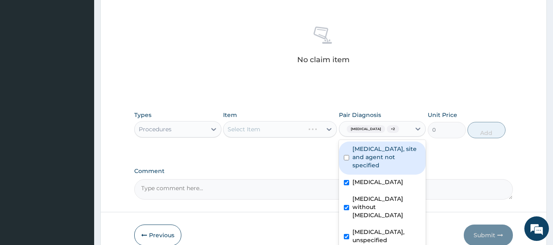
click at [358, 152] on label "Urinary tract infection, site and agent not specified" at bounding box center [386, 157] width 69 height 25
checkbox input "true"
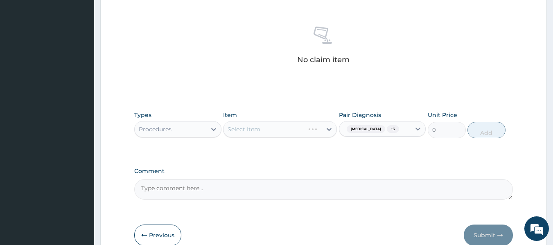
click at [280, 124] on div "Select Item" at bounding box center [280, 129] width 114 height 16
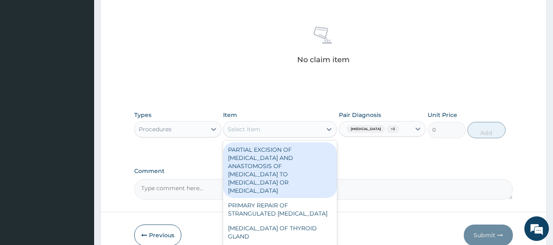
click at [282, 130] on div "Select Item" at bounding box center [272, 129] width 98 height 13
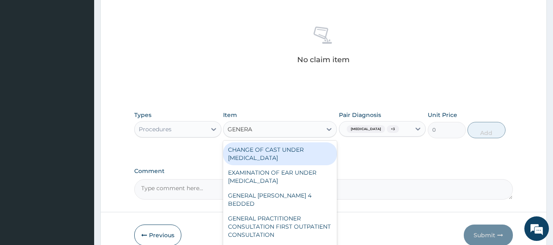
type input "GENERAL"
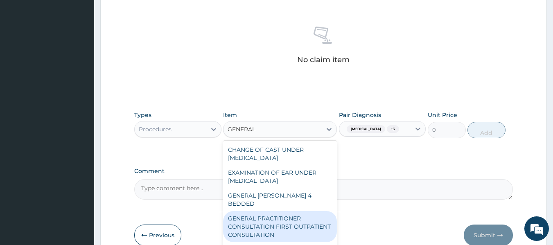
click at [292, 220] on div "GENERAL PRACTITIONER CONSULTATION FIRST OUTPATIENT CONSULTATION" at bounding box center [280, 226] width 114 height 31
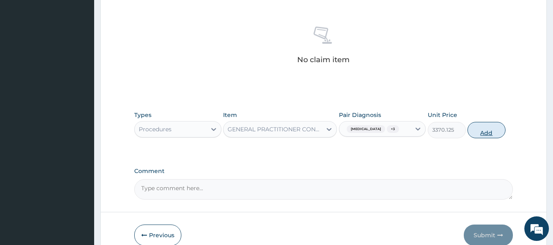
click at [487, 132] on button "Add" at bounding box center [486, 130] width 38 height 16
type input "0"
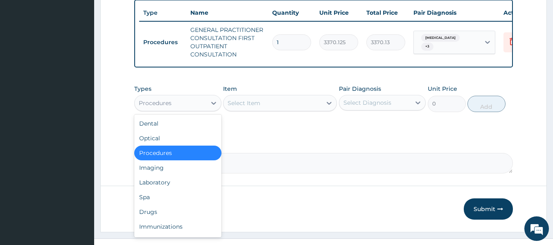
click at [195, 110] on div "Procedures" at bounding box center [171, 103] width 72 height 13
click at [168, 186] on div "Laboratory" at bounding box center [177, 182] width 87 height 15
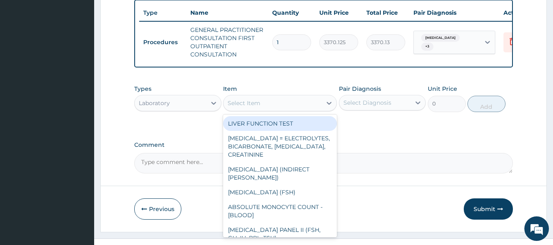
click at [249, 103] on div "Select Item" at bounding box center [272, 103] width 98 height 13
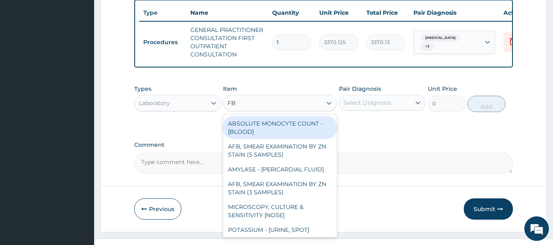
type input "FBC"
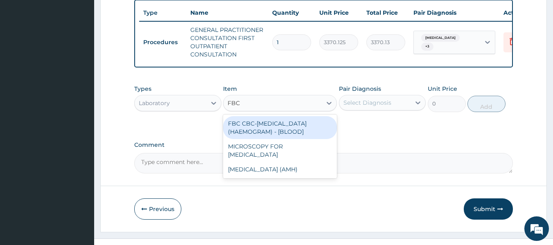
click at [278, 139] on div "FBC CBC-COMPLETE BLOOD COUNT (HAEMOGRAM) - [BLOOD]" at bounding box center [280, 127] width 114 height 23
type input "4085"
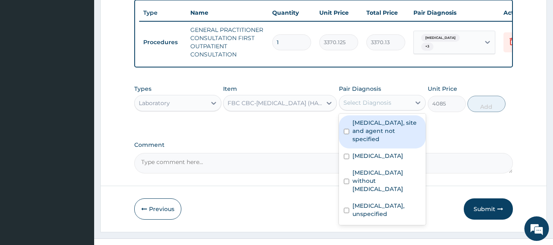
drag, startPoint x: 375, startPoint y: 105, endPoint x: 377, endPoint y: 129, distance: 23.9
click at [377, 111] on div "option Urinary tract infection, site and agent not specified, selected. option …" at bounding box center [382, 103] width 87 height 16
click at [377, 129] on label "Urinary tract infection, site and agent not specified" at bounding box center [386, 131] width 69 height 25
checkbox input "true"
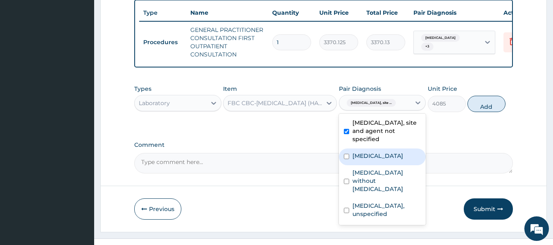
click at [378, 160] on label "Malaria, unspecified" at bounding box center [377, 156] width 51 height 8
checkbox input "true"
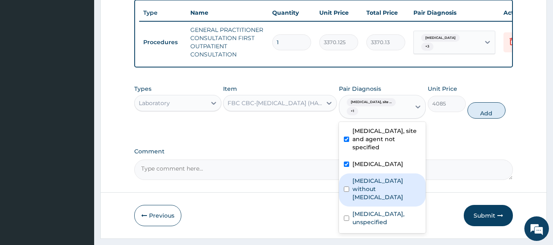
click at [379, 190] on label "Sepsis without septic shock" at bounding box center [386, 189] width 69 height 25
checkbox input "true"
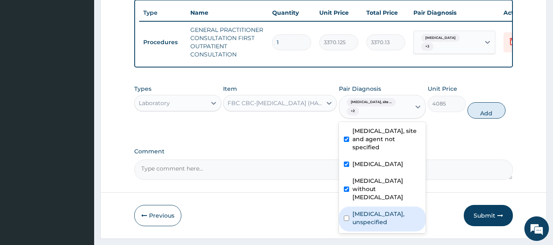
click at [381, 218] on label "Duodenal ulcer, unspecified" at bounding box center [386, 218] width 69 height 16
checkbox input "true"
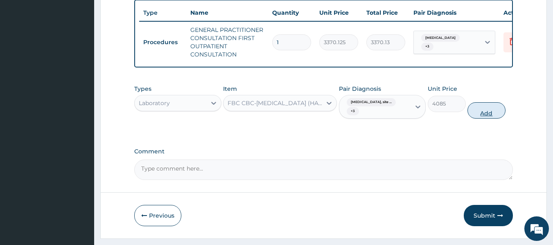
click at [494, 117] on button "Add" at bounding box center [486, 110] width 38 height 16
type input "0"
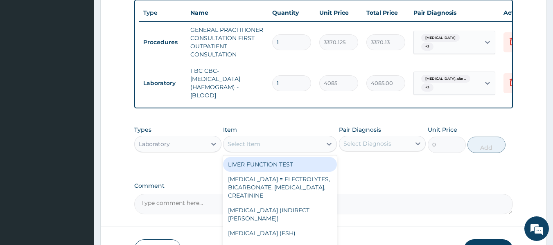
click at [280, 148] on div "Select Item" at bounding box center [272, 144] width 98 height 13
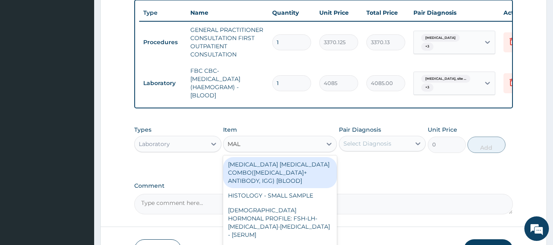
type input "MALA"
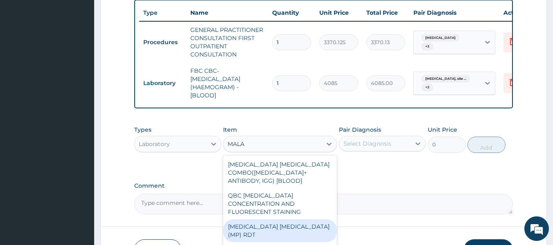
click at [294, 228] on div "MALARIA PARASITE (MP) RDT" at bounding box center [280, 230] width 114 height 23
type input "1531.875"
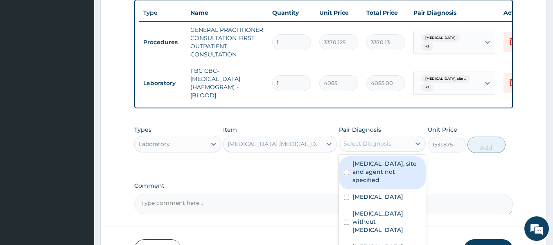
drag, startPoint x: 397, startPoint y: 146, endPoint x: 390, endPoint y: 177, distance: 31.7
click at [390, 151] on div "option Duodenal ulcer, unspecified, selected. option Urinary tract infection, s…" at bounding box center [382, 144] width 87 height 16
click at [390, 177] on label "Urinary tract infection, site and agent not specified" at bounding box center [386, 172] width 69 height 25
checkbox input "true"
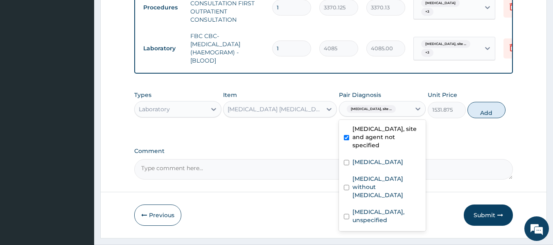
scroll to position [381, 0]
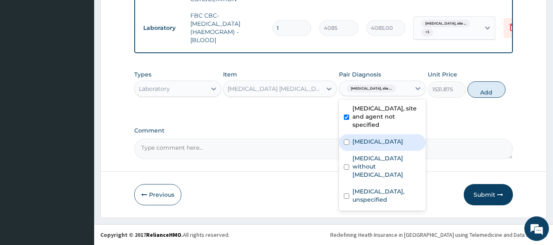
click at [383, 142] on label "Malaria, unspecified" at bounding box center [377, 142] width 51 height 8
checkbox input "true"
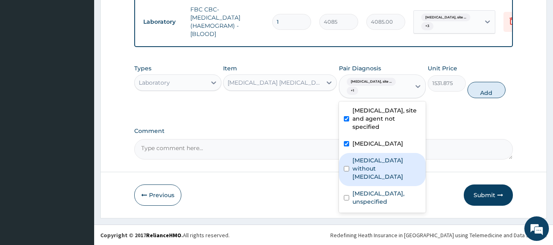
click at [386, 168] on label "Sepsis without septic shock" at bounding box center [386, 168] width 69 height 25
checkbox input "true"
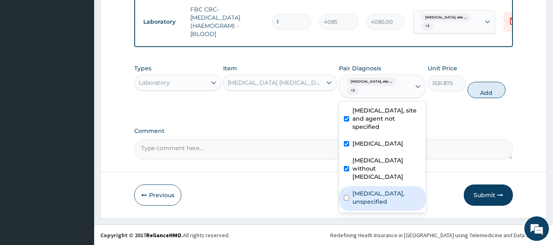
click at [387, 192] on label "Duodenal ulcer, unspecified" at bounding box center [386, 198] width 69 height 16
checkbox input "true"
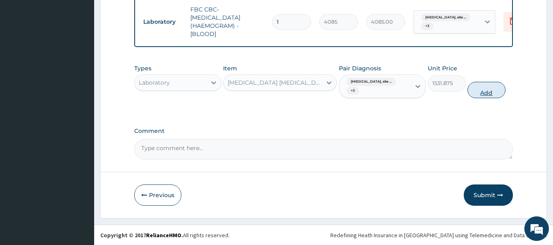
click at [494, 93] on button "Add" at bounding box center [486, 90] width 38 height 16
type input "0"
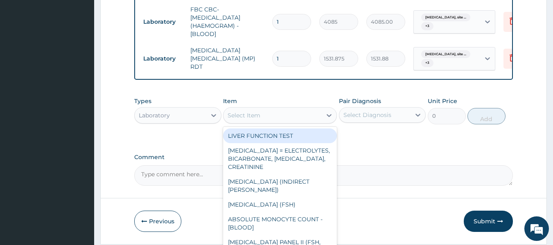
click at [252, 118] on div "Select Item" at bounding box center [244, 115] width 33 height 8
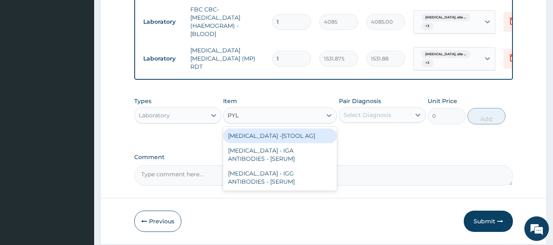
type input "PYLO"
click at [278, 143] on div "HELICOBACTER PYLORI -[STOOL AG]" at bounding box center [280, 136] width 114 height 15
type input "13200"
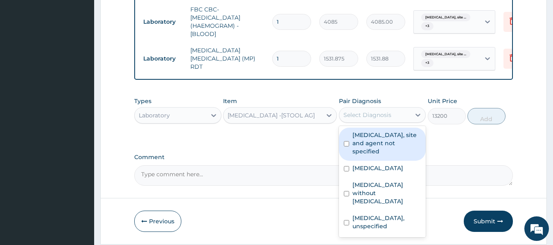
drag, startPoint x: 369, startPoint y: 121, endPoint x: 374, endPoint y: 148, distance: 27.1
click at [374, 123] on div "option Duodenal ulcer, unspecified, selected. option Urinary tract infection, s…" at bounding box center [382, 115] width 87 height 16
click at [374, 148] on label "Urinary tract infection, site and agent not specified" at bounding box center [386, 143] width 69 height 25
checkbox input "true"
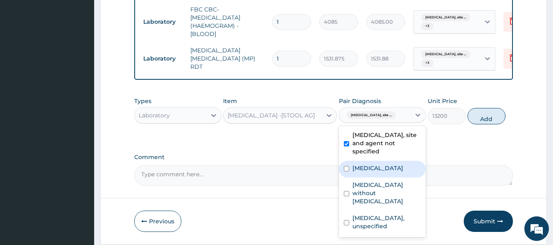
click at [380, 172] on label "Malaria, unspecified" at bounding box center [377, 168] width 51 height 8
checkbox input "true"
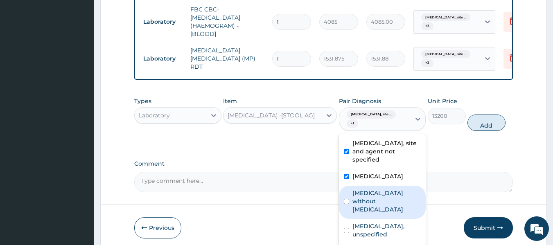
click at [381, 200] on label "Sepsis without septic shock" at bounding box center [386, 201] width 69 height 25
checkbox input "true"
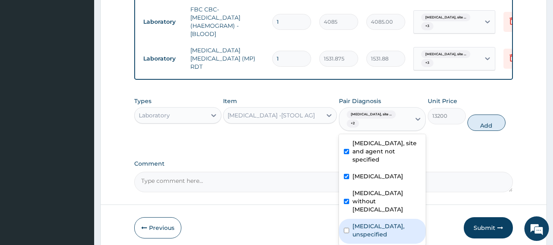
click at [381, 223] on label "Duodenal ulcer, unspecified" at bounding box center [386, 230] width 69 height 16
checkbox input "true"
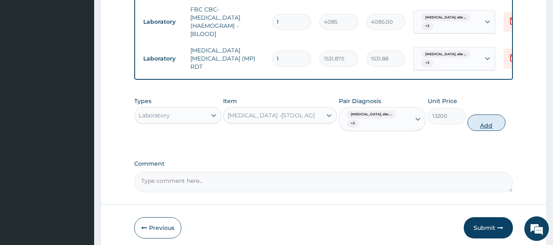
click at [490, 126] on button "Add" at bounding box center [486, 123] width 38 height 16
type input "0"
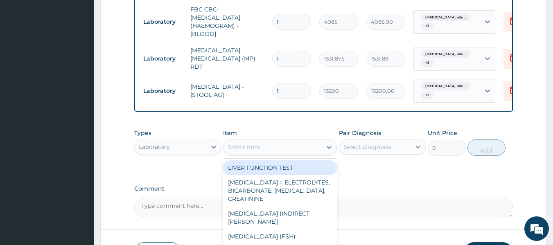
click at [290, 154] on div "Select Item" at bounding box center [272, 147] width 98 height 13
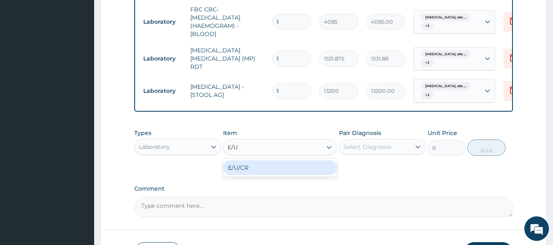
type input "E/U/"
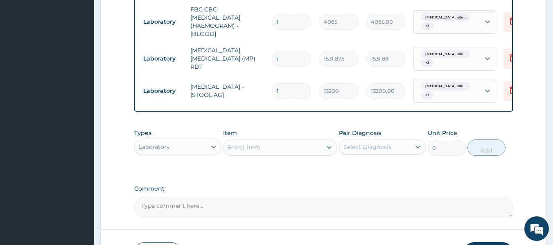
click at [290, 154] on div "Select Item C" at bounding box center [272, 147] width 98 height 13
type input "C"
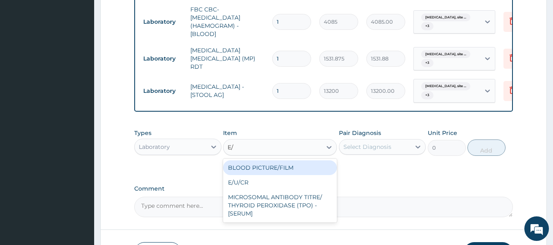
type input "E/U"
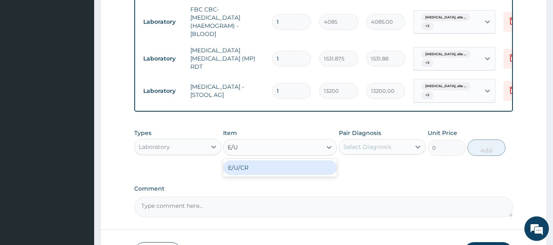
click at [278, 167] on div "E/U/CR" at bounding box center [280, 167] width 114 height 15
type input "8170"
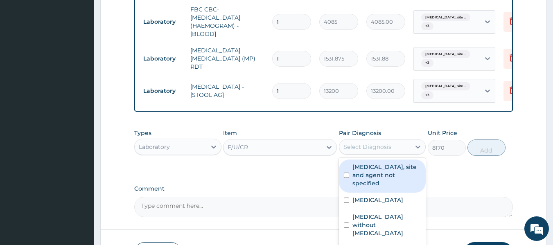
drag, startPoint x: 375, startPoint y: 151, endPoint x: 375, endPoint y: 174, distance: 22.9
click at [375, 155] on div "option Duodenal ulcer, unspecified, selected. option Urinary tract infection, s…" at bounding box center [382, 147] width 87 height 16
click at [375, 174] on label "Urinary tract infection, site and agent not specified" at bounding box center [386, 175] width 69 height 25
checkbox input "true"
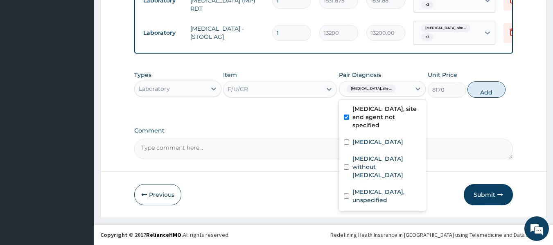
scroll to position [443, 0]
click at [361, 150] on div "Malaria, unspecified" at bounding box center [382, 143] width 87 height 17
checkbox input "true"
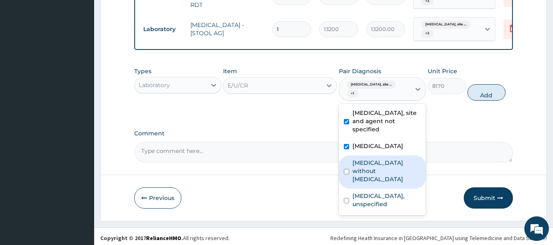
click at [370, 168] on label "Sepsis without septic shock" at bounding box center [386, 171] width 69 height 25
checkbox input "true"
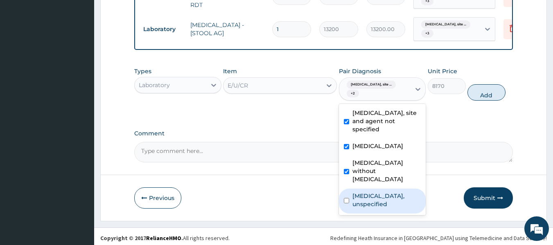
click at [375, 200] on label "Duodenal ulcer, unspecified" at bounding box center [386, 200] width 69 height 16
checkbox input "true"
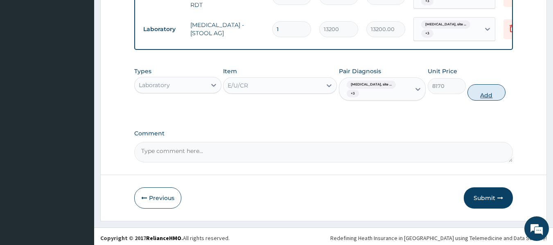
click at [488, 97] on button "Add" at bounding box center [486, 92] width 38 height 16
type input "0"
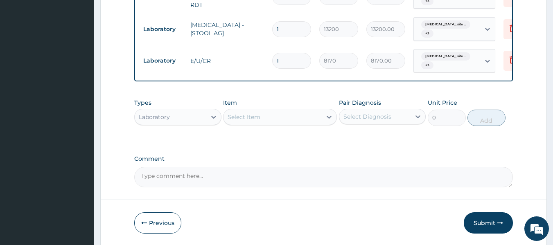
click at [190, 118] on div "Laboratory" at bounding box center [171, 117] width 72 height 13
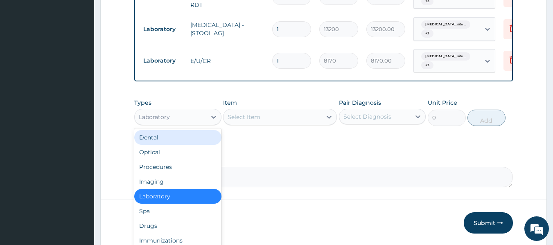
scroll to position [28, 0]
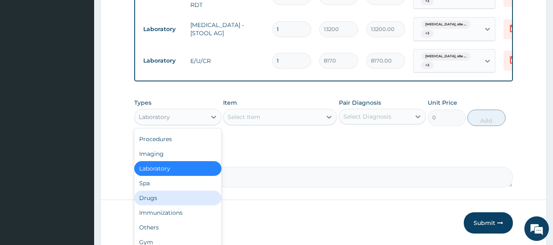
click at [173, 201] on div "Drugs" at bounding box center [177, 198] width 87 height 15
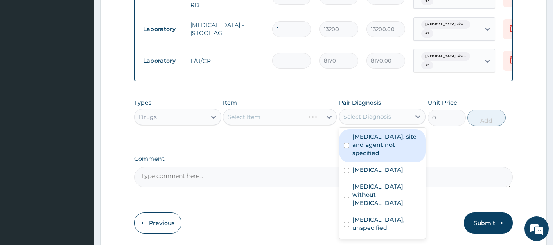
drag, startPoint x: 379, startPoint y: 125, endPoint x: 370, endPoint y: 154, distance: 30.4
click at [370, 124] on div "option Duodenal ulcer, unspecified, selected. option Urinary tract infection, s…" at bounding box center [382, 117] width 87 height 16
click at [370, 154] on label "Urinary tract infection, site and agent not specified" at bounding box center [386, 145] width 69 height 25
checkbox input "true"
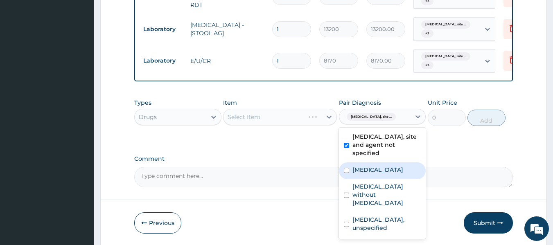
click at [368, 174] on label "Malaria, unspecified" at bounding box center [377, 170] width 51 height 8
checkbox input "true"
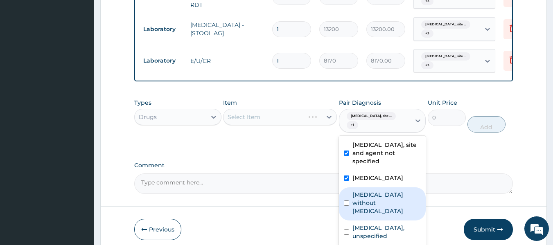
click at [371, 203] on label "Sepsis without septic shock" at bounding box center [386, 203] width 69 height 25
checkbox input "true"
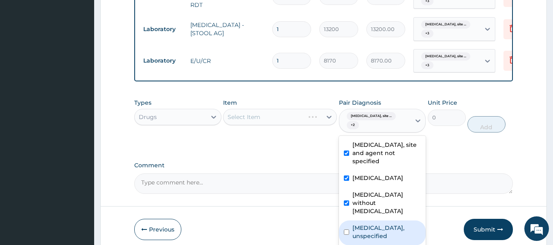
click at [373, 224] on label "Duodenal ulcer, unspecified" at bounding box center [386, 232] width 69 height 16
checkbox input "true"
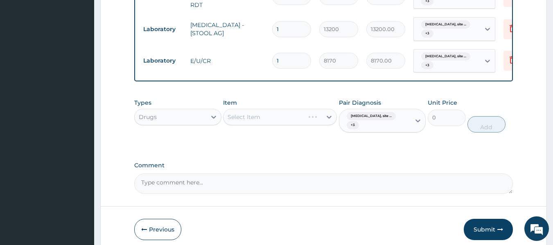
click at [275, 122] on div "Select Item" at bounding box center [280, 117] width 114 height 16
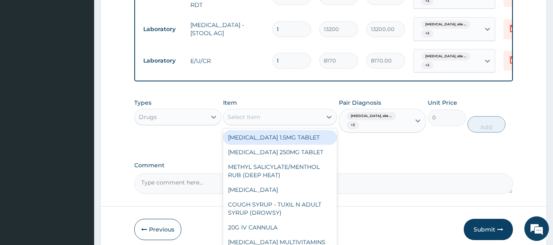
click at [275, 122] on div "Select Item" at bounding box center [272, 117] width 98 height 13
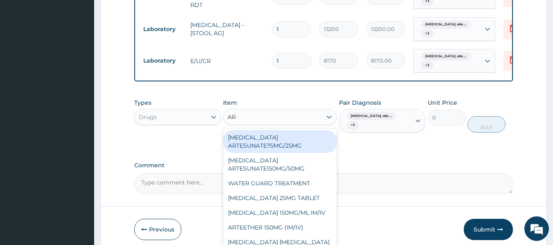
type input "ART"
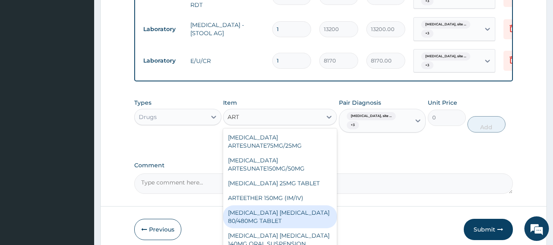
click at [288, 220] on div "ARTEMETHER LUMEFANTRINE 80/480MG TABLET" at bounding box center [280, 216] width 114 height 23
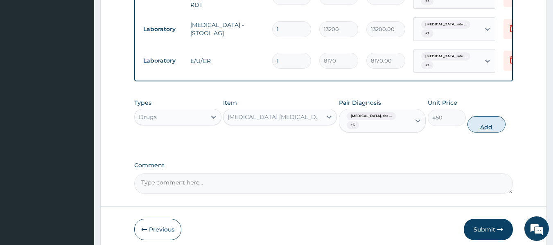
click at [481, 131] on button "Add" at bounding box center [486, 124] width 38 height 16
type input "0"
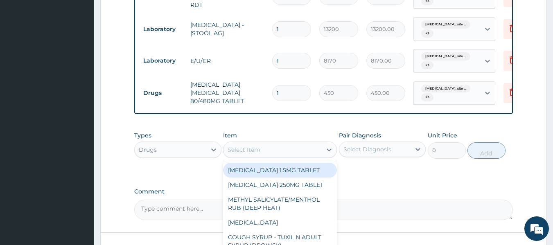
click at [283, 153] on div "Select Item" at bounding box center [272, 149] width 98 height 13
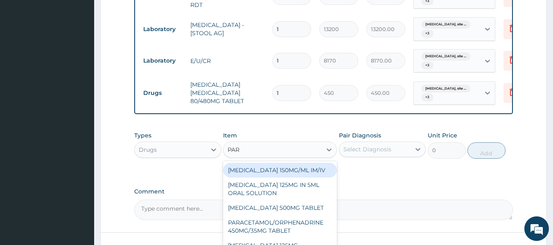
type input "PARA"
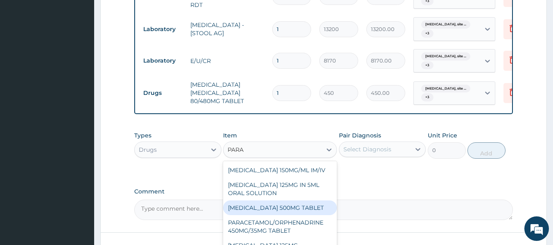
click at [295, 212] on div "PARACETAMOL 500MG TABLET" at bounding box center [280, 208] width 114 height 15
type input "30"
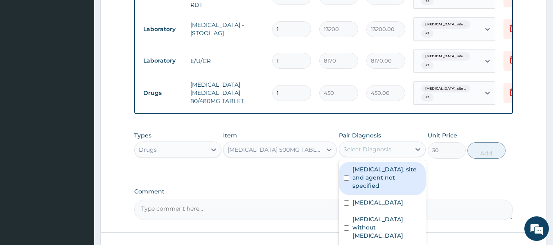
drag, startPoint x: 387, startPoint y: 154, endPoint x: 386, endPoint y: 177, distance: 23.3
click at [386, 157] on div "option Duodenal ulcer, unspecified, selected. option Urinary tract infection, s…" at bounding box center [382, 150] width 87 height 16
click at [386, 177] on label "Urinary tract infection, site and agent not specified" at bounding box center [386, 177] width 69 height 25
checkbox input "true"
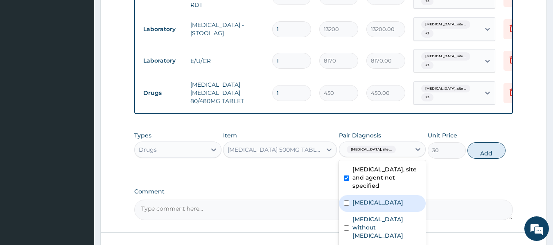
click at [380, 212] on div "Malaria, unspecified" at bounding box center [382, 203] width 87 height 17
checkbox input "true"
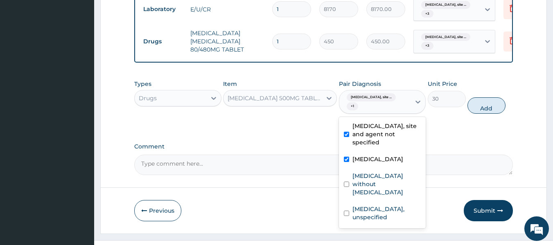
scroll to position [496, 0]
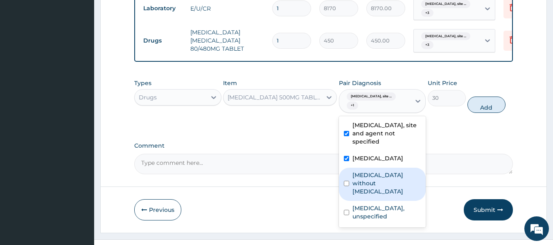
click at [402, 185] on label "Sepsis without septic shock" at bounding box center [386, 183] width 69 height 25
checkbox input "true"
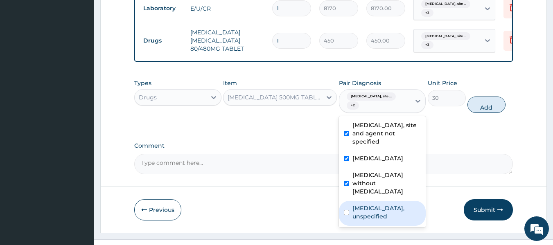
click at [386, 208] on label "Duodenal ulcer, unspecified" at bounding box center [386, 212] width 69 height 16
checkbox input "true"
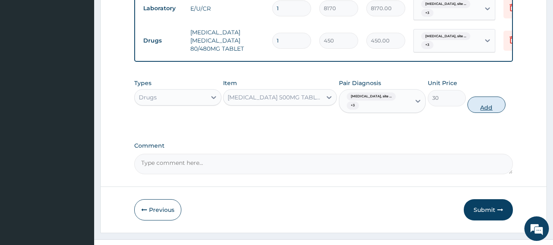
click at [492, 107] on button "Add" at bounding box center [486, 105] width 38 height 16
type input "0"
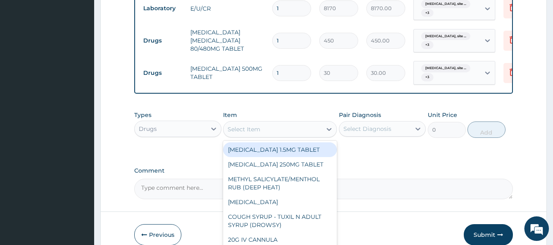
click at [273, 136] on div "Select Item" at bounding box center [272, 129] width 98 height 13
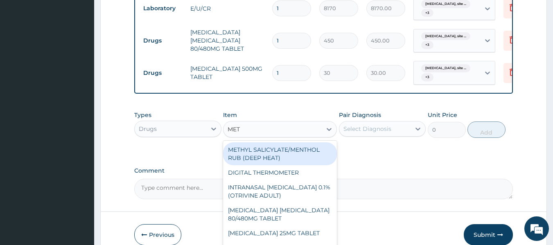
type input "METR"
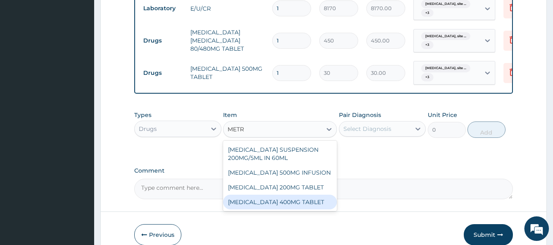
click at [302, 210] on div "METRONIDAZOLE 400MG TABLET" at bounding box center [280, 202] width 114 height 15
type input "125"
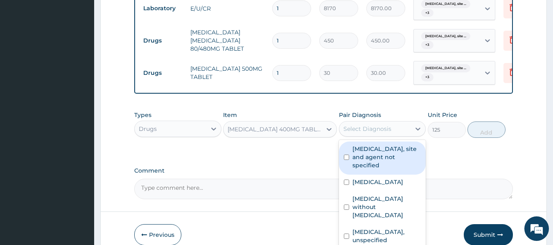
drag, startPoint x: 378, startPoint y: 134, endPoint x: 379, endPoint y: 161, distance: 27.1
click at [379, 137] on div "option Duodenal ulcer, unspecified, selected. option Urinary tract infection, s…" at bounding box center [382, 129] width 87 height 16
click at [379, 161] on label "Urinary tract infection, site and agent not specified" at bounding box center [386, 157] width 69 height 25
checkbox input "true"
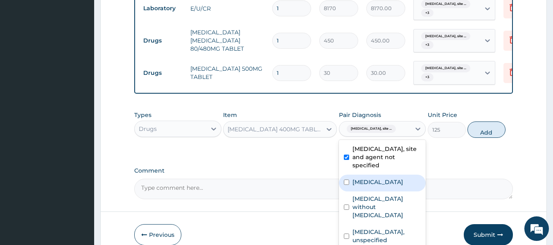
click at [381, 186] on label "Malaria, unspecified" at bounding box center [377, 182] width 51 height 8
checkbox input "true"
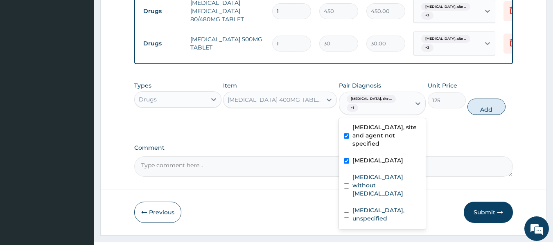
scroll to position [548, 0]
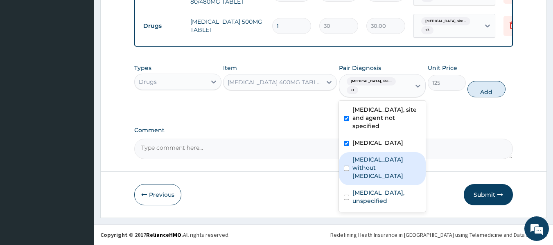
click at [364, 164] on label "Sepsis without septic shock" at bounding box center [386, 168] width 69 height 25
checkbox input "true"
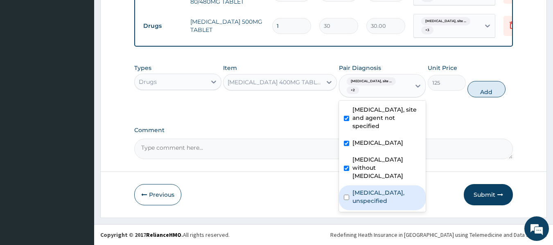
click at [371, 191] on label "Duodenal ulcer, unspecified" at bounding box center [386, 197] width 69 height 16
checkbox input "true"
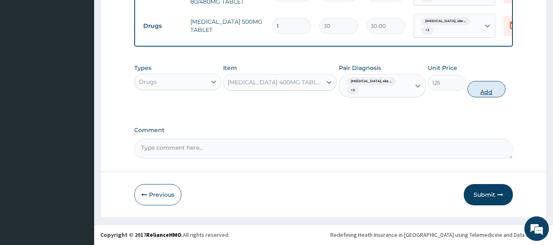
click at [491, 93] on button "Add" at bounding box center [486, 89] width 38 height 16
type input "0"
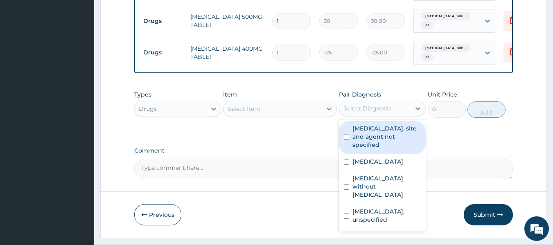
click at [363, 113] on div "Select Diagnosis" at bounding box center [367, 108] width 48 height 8
type input "A"
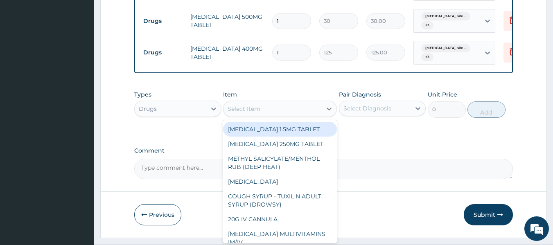
click at [270, 110] on div "Select Item" at bounding box center [272, 108] width 98 height 13
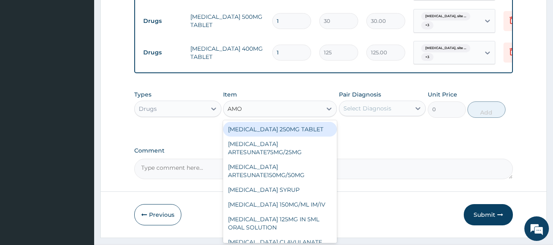
type input "AMOX"
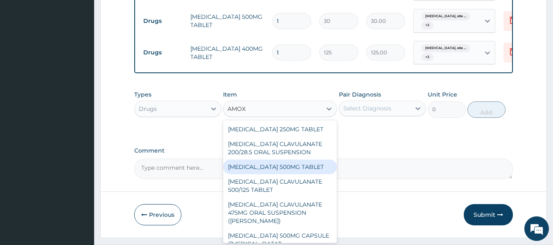
click at [302, 172] on div "AMOXICILLIN 500MG TABLET" at bounding box center [280, 167] width 114 height 15
type input "150"
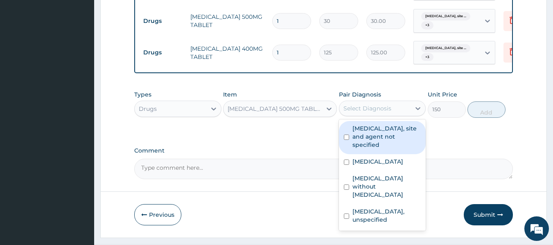
drag, startPoint x: 386, startPoint y: 116, endPoint x: 387, endPoint y: 144, distance: 27.9
click at [387, 116] on div "option Duodenal ulcer, unspecified, selected. option Urinary tract infection, s…" at bounding box center [382, 109] width 87 height 16
click at [387, 144] on label "Urinary tract infection, site and agent not specified" at bounding box center [386, 136] width 69 height 25
checkbox input "true"
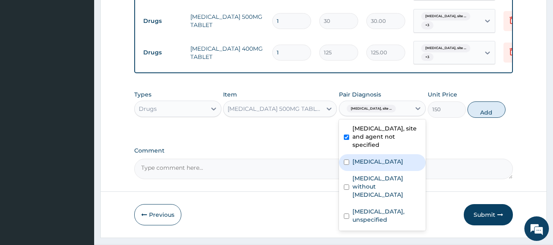
click at [372, 166] on label "Malaria, unspecified" at bounding box center [377, 162] width 51 height 8
checkbox input "true"
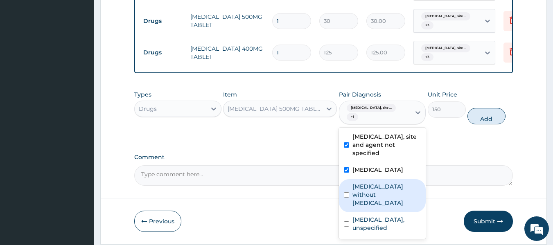
click at [376, 192] on label "Sepsis without septic shock" at bounding box center [386, 195] width 69 height 25
checkbox input "true"
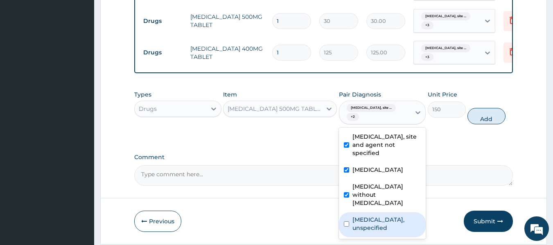
click at [377, 219] on label "Duodenal ulcer, unspecified" at bounding box center [386, 224] width 69 height 16
checkbox input "true"
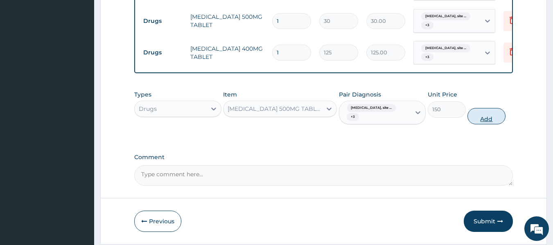
click at [486, 120] on button "Add" at bounding box center [486, 116] width 38 height 16
type input "0"
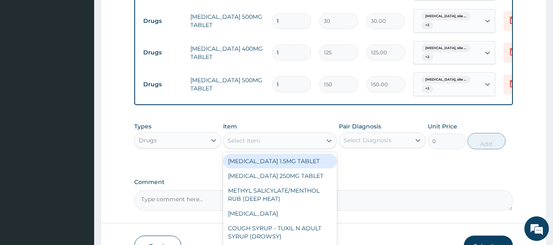
click at [267, 146] on div "Select Item" at bounding box center [272, 140] width 98 height 13
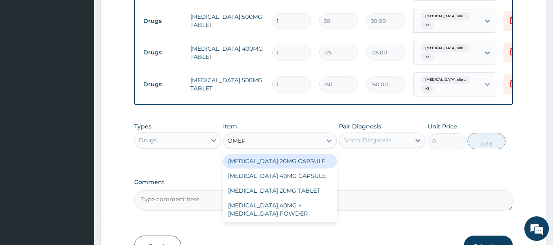
type input "OMEPR"
click at [273, 169] on div "OMEPRAZOLE 20MG CAPSULE" at bounding box center [280, 161] width 114 height 15
type input "100"
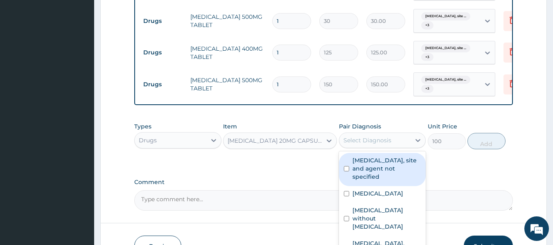
click at [404, 146] on div "Select Diagnosis" at bounding box center [375, 140] width 72 height 13
click at [403, 173] on label "Urinary tract infection, site and agent not specified" at bounding box center [386, 168] width 69 height 25
checkbox input "true"
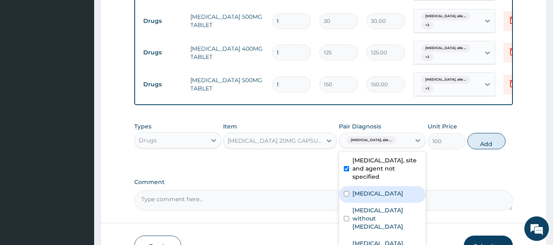
click at [403, 198] on label "Malaria, unspecified" at bounding box center [377, 194] width 51 height 8
checkbox input "true"
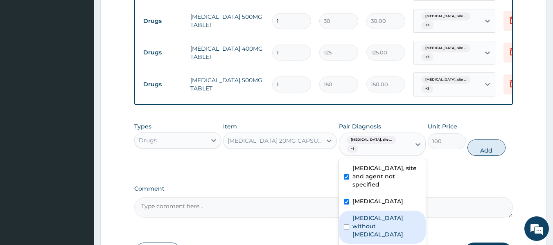
click at [398, 229] on label "Sepsis without septic shock" at bounding box center [386, 226] width 69 height 25
checkbox input "true"
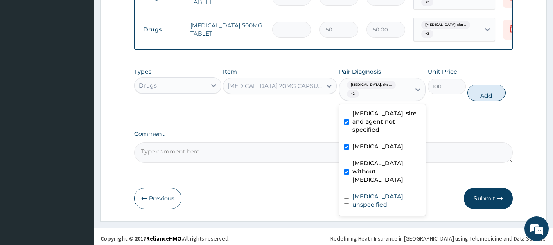
scroll to position [603, 0]
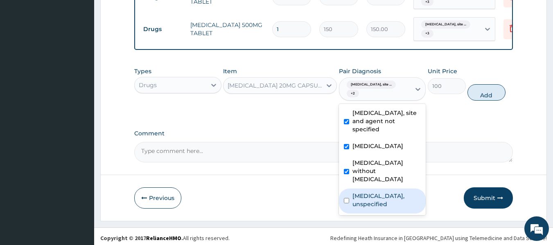
click at [403, 205] on div "Duodenal ulcer, unspecified" at bounding box center [382, 201] width 87 height 25
checkbox input "true"
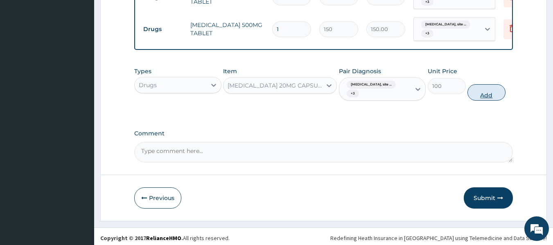
click at [487, 98] on button "Add" at bounding box center [486, 92] width 38 height 16
type input "0"
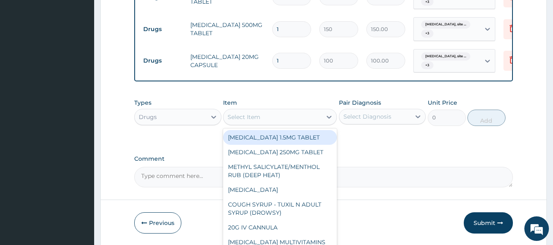
click at [307, 122] on div "Select Item" at bounding box center [272, 117] width 98 height 13
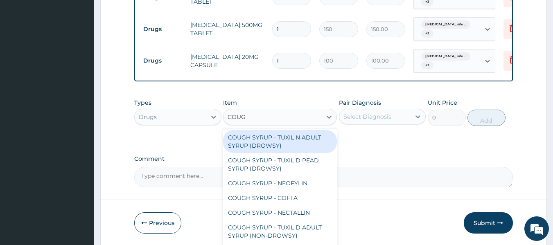
type input "COUGH"
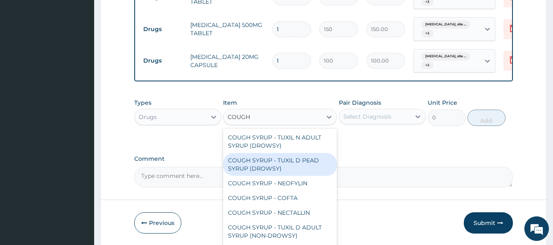
click at [298, 172] on div "COUGH SYRUP - TUXIL D PEAD SYRUP (DROWSY)" at bounding box center [280, 164] width 114 height 23
type input "2000"
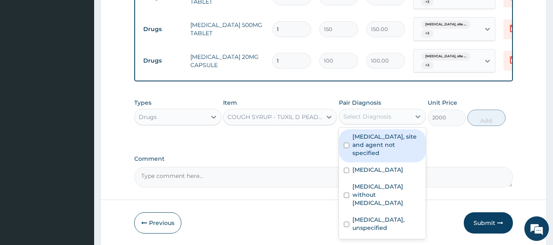
drag, startPoint x: 380, startPoint y: 114, endPoint x: 381, endPoint y: 150, distance: 35.6
click at [381, 124] on div "option Duodenal ulcer, unspecified, selected. option Urinary tract infection, s…" at bounding box center [382, 117] width 87 height 16
click at [381, 150] on label "Urinary tract infection, site and agent not specified" at bounding box center [386, 145] width 69 height 25
checkbox input "true"
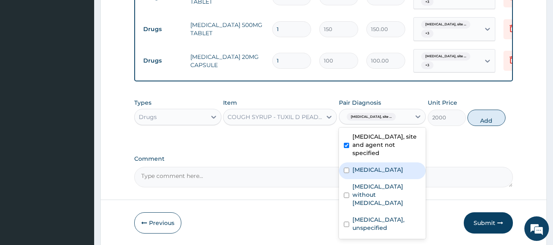
click at [379, 174] on label "Malaria, unspecified" at bounding box center [377, 170] width 51 height 8
checkbox input "true"
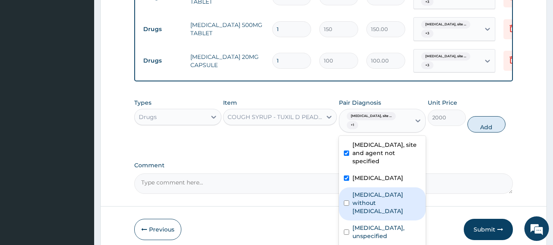
click at [377, 197] on label "Sepsis without septic shock" at bounding box center [386, 203] width 69 height 25
checkbox input "true"
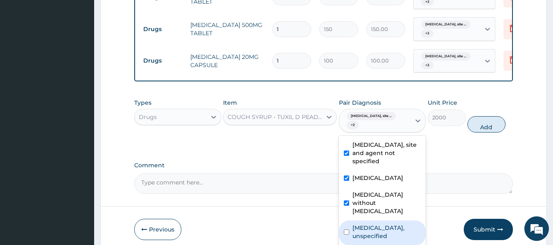
click at [381, 228] on label "Duodenal ulcer, unspecified" at bounding box center [386, 232] width 69 height 16
checkbox input "true"
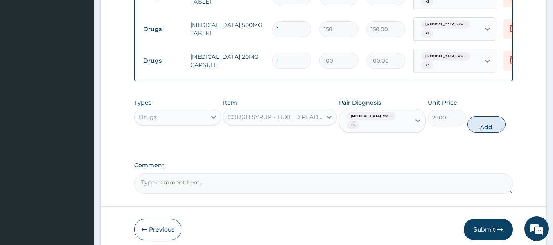
click at [492, 127] on button "Add" at bounding box center [486, 124] width 38 height 16
type input "0"
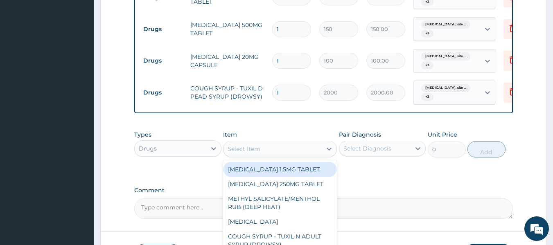
click at [296, 152] on div "Select Item" at bounding box center [272, 148] width 98 height 13
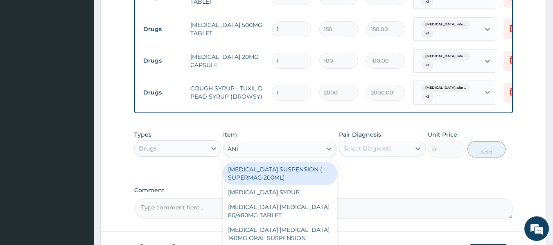
type input "ANTA"
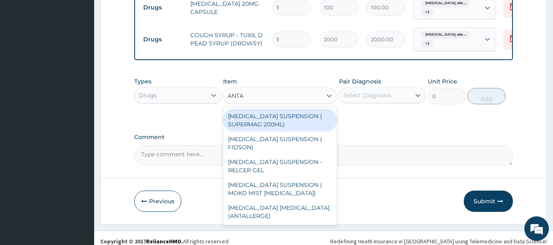
scroll to position [657, 0]
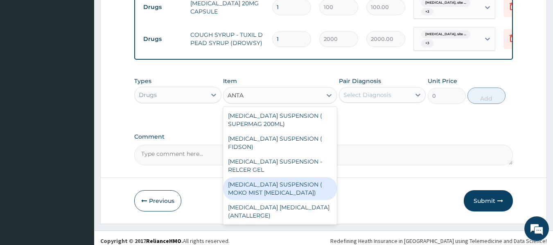
click at [309, 188] on div "ANTACID SUSPENSION ( MOKO MIST MAGNESIUM TRISILICATE)" at bounding box center [280, 188] width 114 height 23
type input "924"
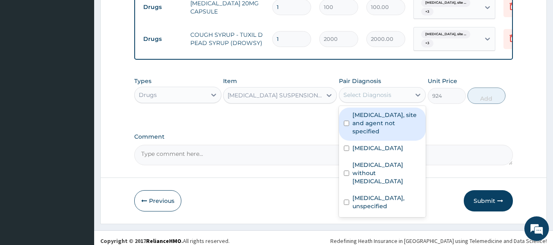
drag, startPoint x: 391, startPoint y: 97, endPoint x: 384, endPoint y: 126, distance: 30.3
click at [384, 103] on div "option Duodenal ulcer, unspecified, selected. option Urinary tract infection, s…" at bounding box center [382, 95] width 87 height 16
click at [384, 126] on label "Urinary tract infection, site and agent not specified" at bounding box center [386, 123] width 69 height 25
checkbox input "true"
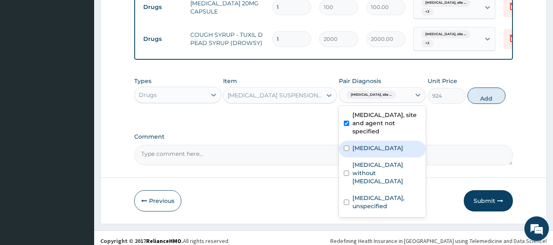
click at [372, 152] on label "Malaria, unspecified" at bounding box center [377, 148] width 51 height 8
checkbox input "true"
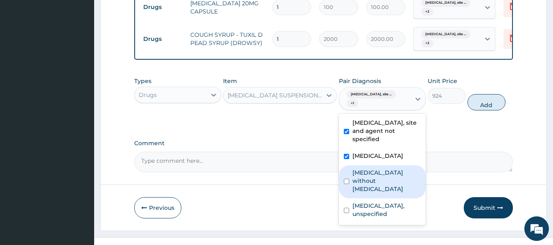
click at [370, 172] on div "Sepsis without septic shock" at bounding box center [382, 181] width 87 height 33
checkbox input "true"
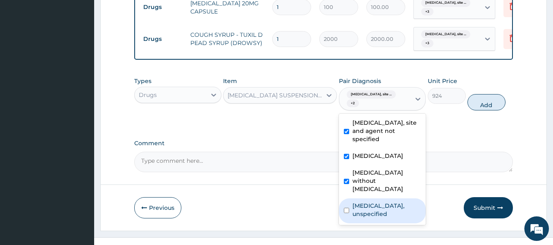
click at [371, 202] on label "Duodenal ulcer, unspecified" at bounding box center [386, 210] width 69 height 16
checkbox input "true"
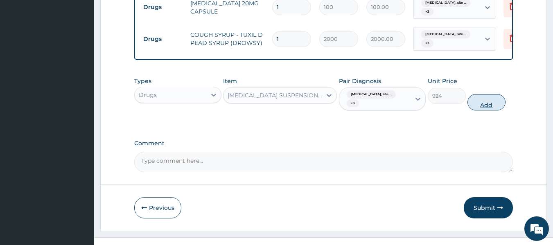
click at [490, 108] on button "Add" at bounding box center [486, 102] width 38 height 16
type input "0"
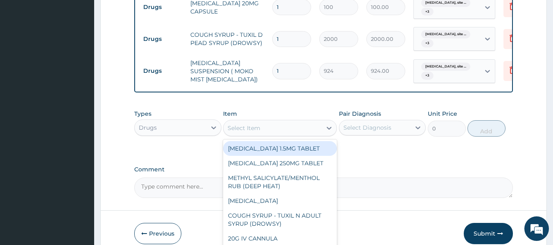
click at [302, 129] on div "Select Item" at bounding box center [272, 128] width 98 height 13
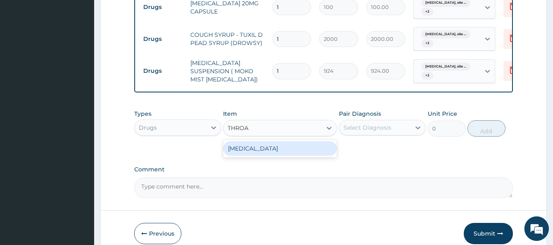
type input "THROAT"
click at [299, 150] on div "THROAT LOZENGE" at bounding box center [280, 148] width 114 height 15
type input "96"
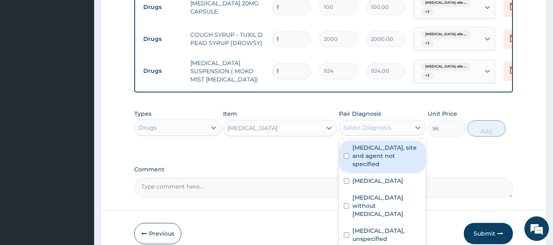
drag, startPoint x: 362, startPoint y: 135, endPoint x: 373, endPoint y: 164, distance: 31.6
click at [373, 135] on div "option Duodenal ulcer, unspecified, selected. option Urinary tract infection, s…" at bounding box center [382, 128] width 87 height 16
click at [373, 164] on label "Urinary tract infection, site and agent not specified" at bounding box center [386, 156] width 69 height 25
checkbox input "true"
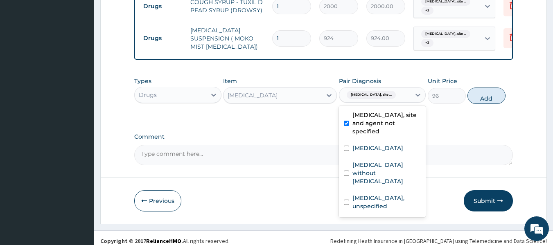
scroll to position [701, 0]
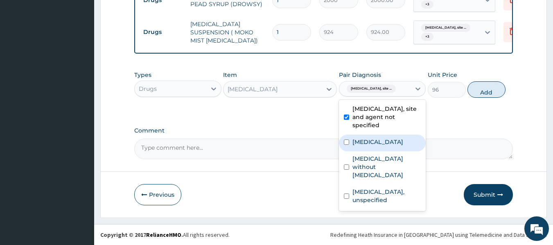
click at [366, 138] on label "Malaria, unspecified" at bounding box center [377, 142] width 51 height 8
checkbox input "true"
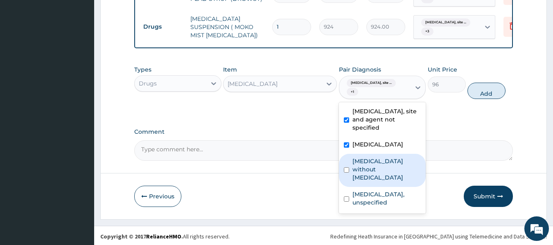
click at [372, 165] on label "Sepsis without septic shock" at bounding box center [386, 169] width 69 height 25
checkbox input "true"
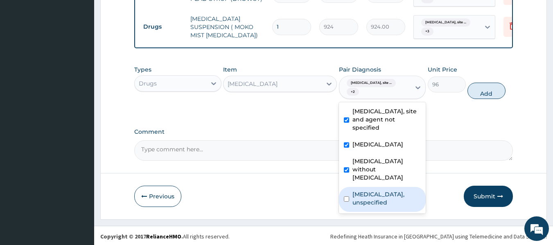
click at [372, 199] on label "Duodenal ulcer, unspecified" at bounding box center [386, 198] width 69 height 16
checkbox input "true"
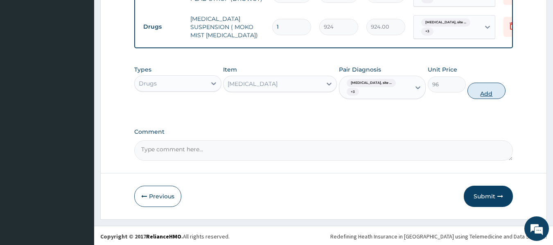
click at [481, 95] on button "Add" at bounding box center [486, 91] width 38 height 16
type input "0"
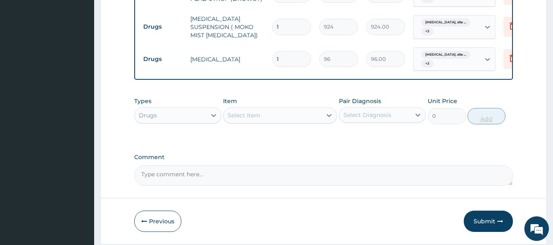
type input "18"
type input "1728.00"
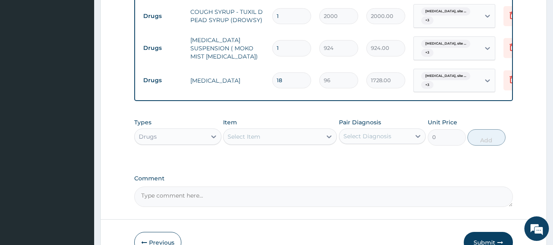
scroll to position [679, 0]
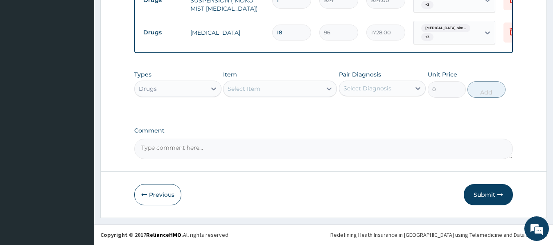
type input "16"
type input "1536.00"
type input "15"
type input "1440.00"
type input "14"
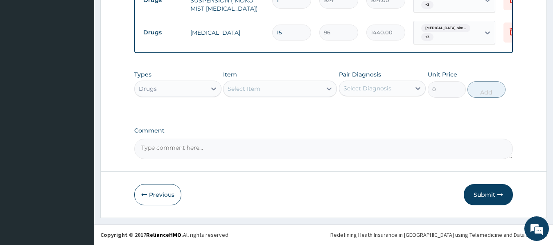
type input "1344.00"
type input "16"
type input "1536.00"
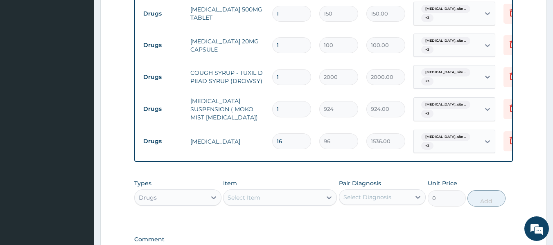
scroll to position [618, 0]
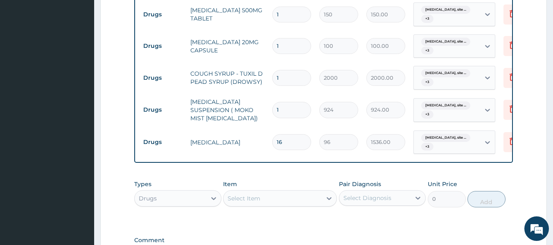
type input "16"
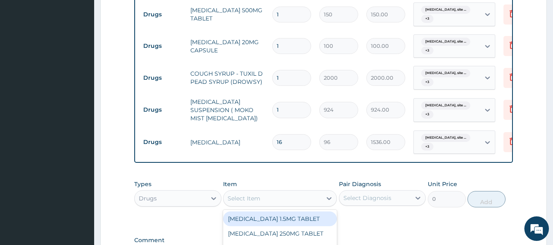
click at [276, 204] on div "Select Item" at bounding box center [272, 198] width 98 height 13
type input "LORA"
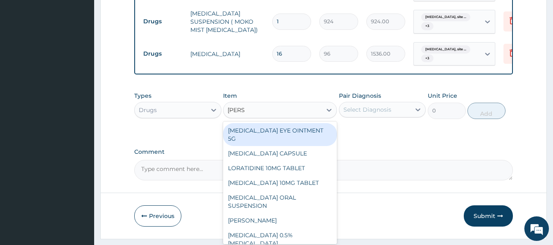
scroll to position [707, 0]
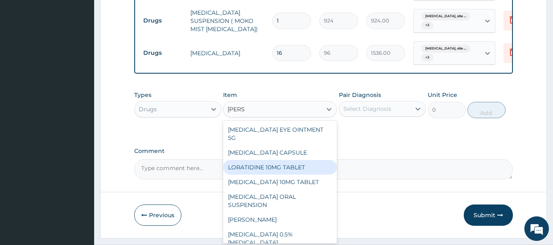
click at [286, 174] on div "LORATIDINE 10MG TABLET" at bounding box center [280, 167] width 114 height 15
type input "96"
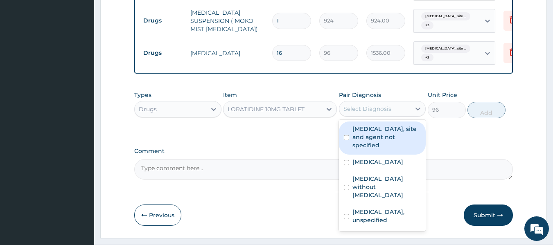
click at [356, 113] on div "Select Diagnosis" at bounding box center [367, 109] width 48 height 8
click at [354, 143] on label "Urinary tract infection, site and agent not specified" at bounding box center [386, 137] width 69 height 25
checkbox input "true"
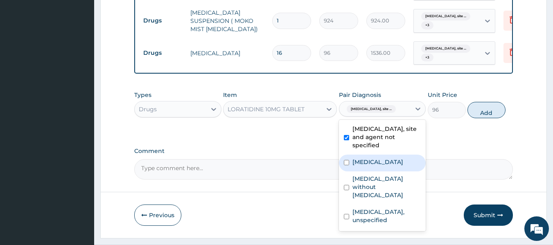
click at [362, 166] on label "Malaria, unspecified" at bounding box center [377, 162] width 51 height 8
checkbox input "true"
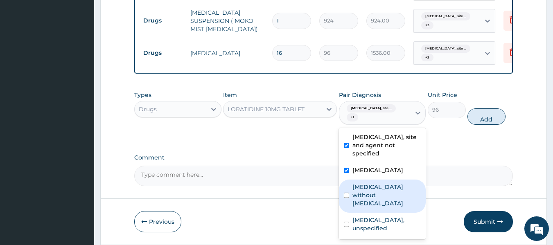
click at [368, 193] on label "Sepsis without septic shock" at bounding box center [386, 195] width 69 height 25
checkbox input "true"
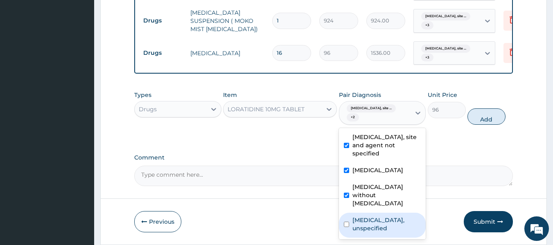
click at [372, 231] on div "Duodenal ulcer, unspecified" at bounding box center [382, 225] width 87 height 25
checkbox input "true"
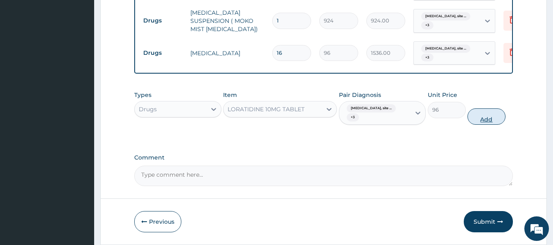
click at [479, 122] on button "Add" at bounding box center [486, 116] width 38 height 16
type input "0"
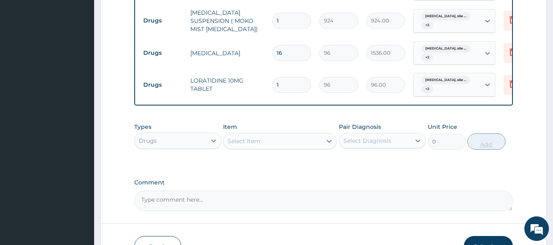
type input "0.00"
type input "5"
type input "480.00"
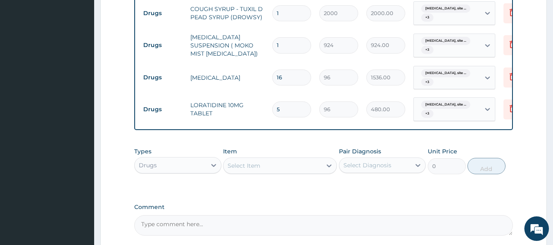
scroll to position [682, 0]
type input "5"
click at [284, 75] on input "16" at bounding box center [291, 78] width 39 height 16
type input "1"
type input "96.00"
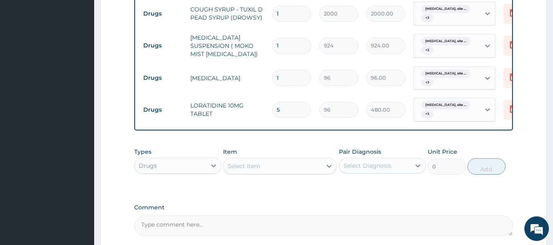
type input "18"
type input "1728.00"
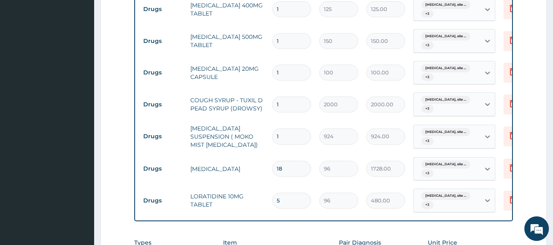
scroll to position [591, 0]
type input "18"
click at [282, 72] on input "1" at bounding box center [291, 73] width 39 height 16
type input "0.00"
type input "2"
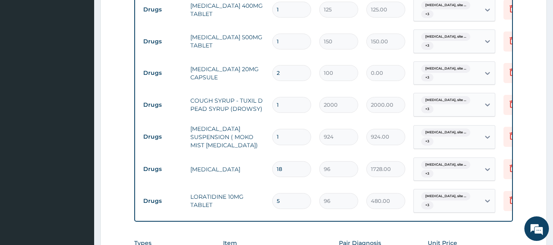
type input "200.00"
type input "28"
type input "2800.00"
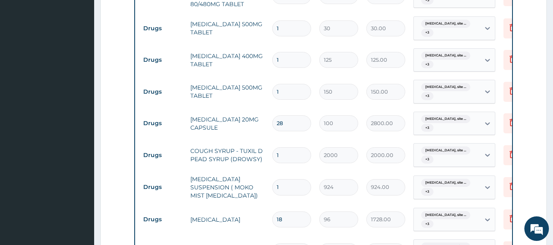
scroll to position [538, 0]
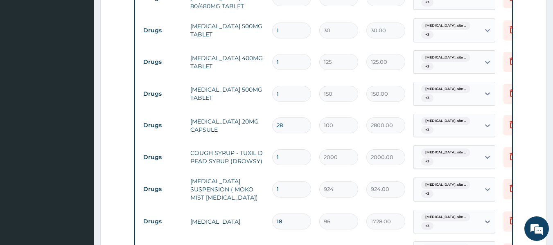
type input "28"
click at [286, 89] on input "1" at bounding box center [291, 94] width 39 height 16
type input "0.00"
type input "2"
type input "300.00"
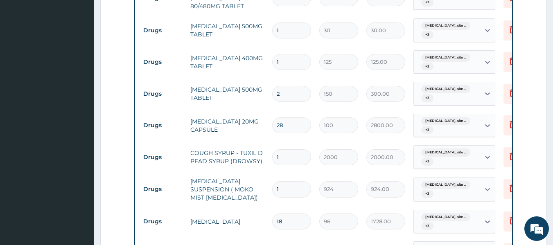
type input "28"
type input "4200.00"
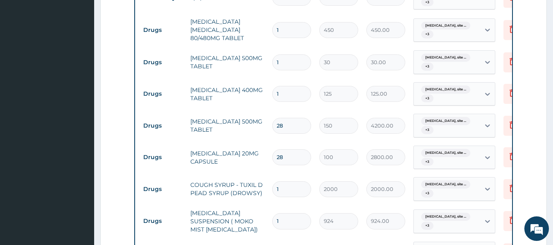
scroll to position [506, 0]
type input "28"
click at [285, 91] on input "1" at bounding box center [291, 94] width 39 height 16
type input "0.00"
type input "4"
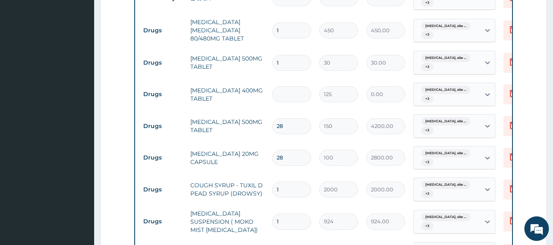
type input "500.00"
type input "42"
type input "5250.00"
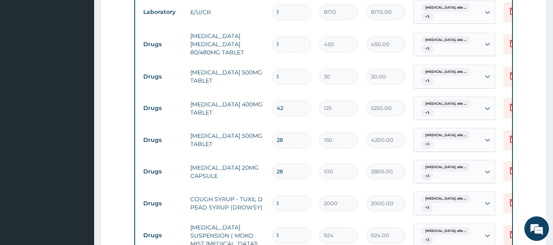
scroll to position [490, 0]
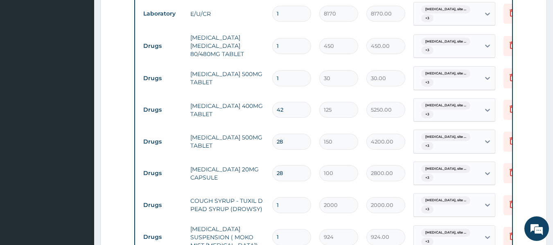
type input "42"
click at [287, 74] on input "1" at bounding box center [291, 78] width 39 height 16
type input "18"
type input "540.00"
type input "18"
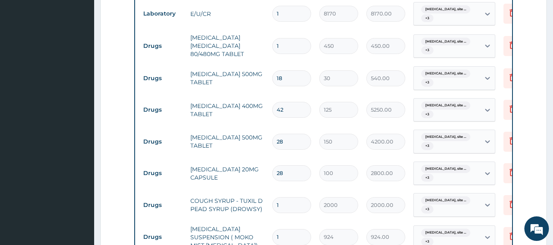
click at [286, 41] on input "1" at bounding box center [291, 46] width 39 height 16
type input "0.00"
type input "6"
type input "2700.00"
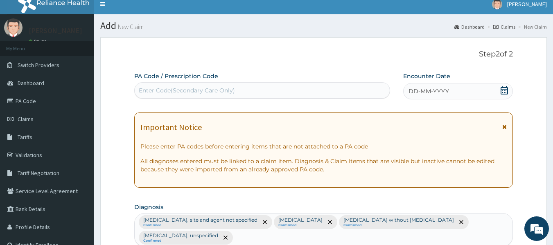
scroll to position [0, 0]
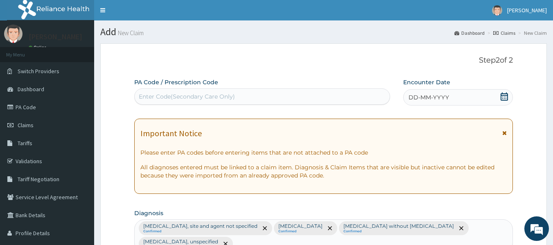
type input "6"
click at [414, 96] on span "DD-MM-YYYY" at bounding box center [428, 97] width 41 height 8
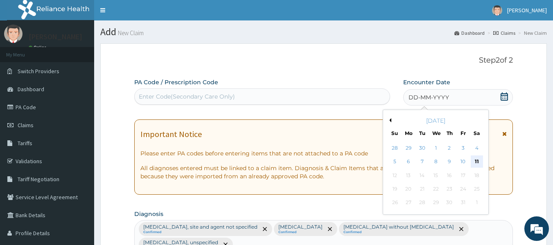
click at [477, 166] on div "11" at bounding box center [477, 162] width 12 height 12
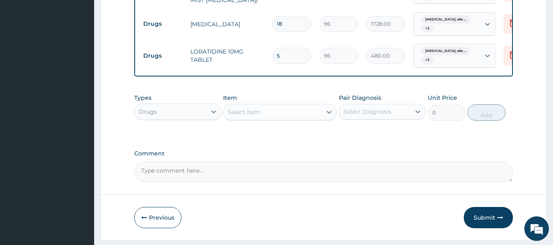
scroll to position [764, 0]
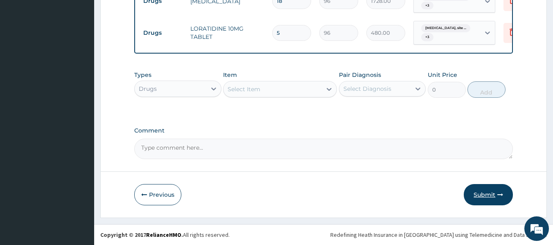
click at [492, 194] on button "Submit" at bounding box center [488, 194] width 49 height 21
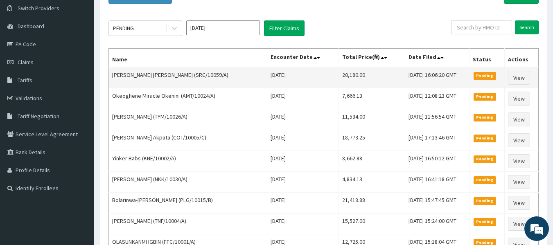
scroll to position [62, 0]
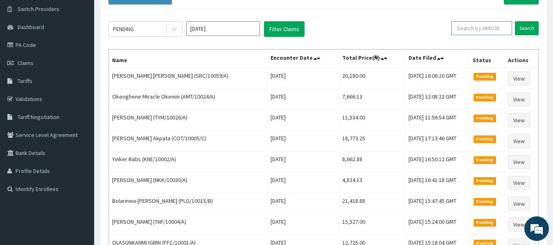
click at [464, 28] on input "text" at bounding box center [481, 28] width 61 height 14
type input "BKS/10032/A"
click at [528, 25] on input "Search" at bounding box center [527, 28] width 24 height 14
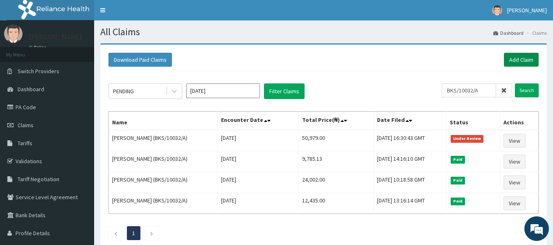
click at [521, 63] on link "Add Claim" at bounding box center [521, 60] width 35 height 14
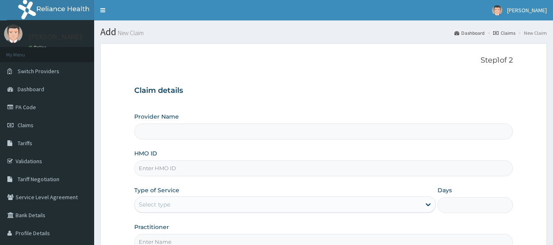
click at [150, 169] on input "HMO ID" at bounding box center [323, 168] width 379 height 16
type input "Reliance Family Clinics (RFC) - [GEOGRAPHIC_DATA]"
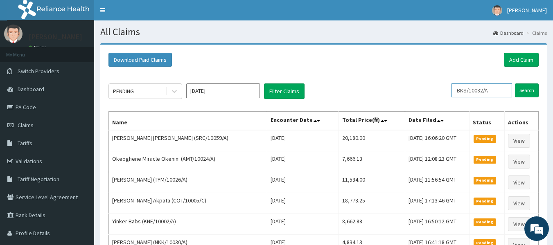
click at [495, 92] on input "BKS/10032/A" at bounding box center [481, 90] width 61 height 14
type input "B"
type input "SFH/10050/A"
click at [528, 87] on input "Search" at bounding box center [527, 90] width 24 height 14
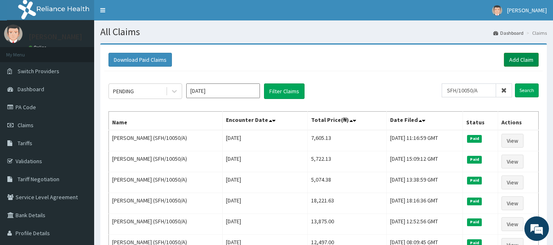
click at [522, 60] on link "Add Claim" at bounding box center [521, 60] width 35 height 14
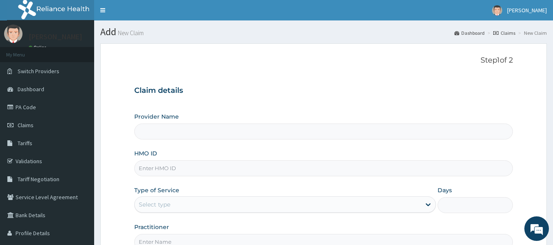
type input "Reliance Family Clinics (RFC) - [GEOGRAPHIC_DATA]"
click at [162, 169] on input "HMO ID" at bounding box center [323, 168] width 379 height 16
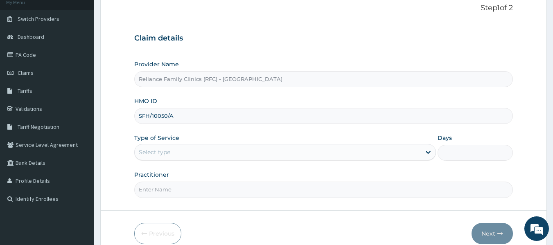
scroll to position [54, 0]
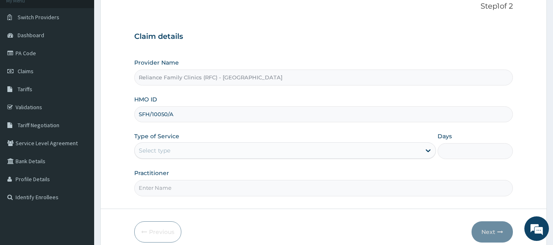
type input "SFH/10050/A"
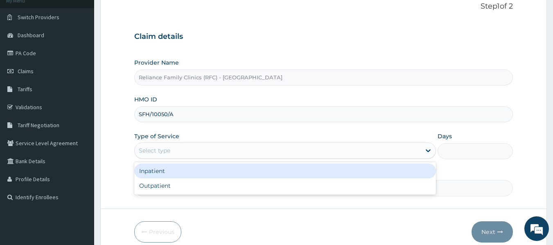
click at [174, 151] on div "Select type" at bounding box center [278, 150] width 286 height 13
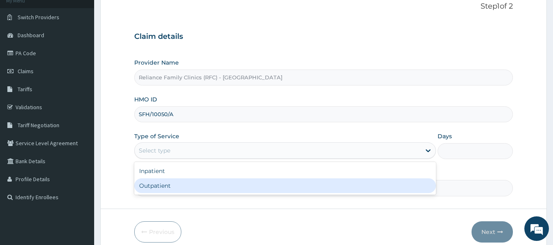
click at [163, 181] on div "Outpatient" at bounding box center [285, 185] width 302 height 15
type input "1"
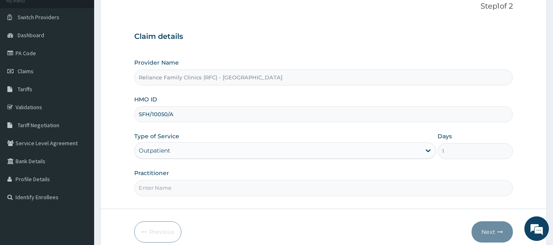
scroll to position [0, 0]
click at [163, 195] on input "Practitioner" at bounding box center [323, 188] width 379 height 16
click at [149, 189] on input "Practitioner" at bounding box center [323, 188] width 379 height 16
type input "LOCUM"
click at [497, 228] on button "Next" at bounding box center [492, 231] width 41 height 21
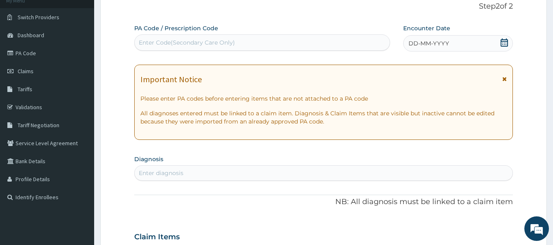
click at [149, 175] on div "Enter diagnosis" at bounding box center [161, 173] width 45 height 8
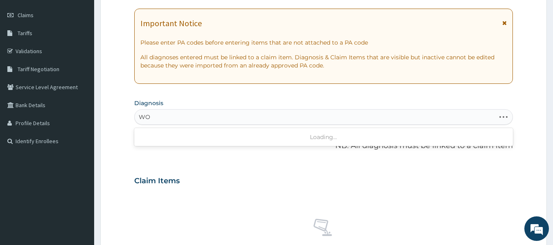
type input "W"
type input "K"
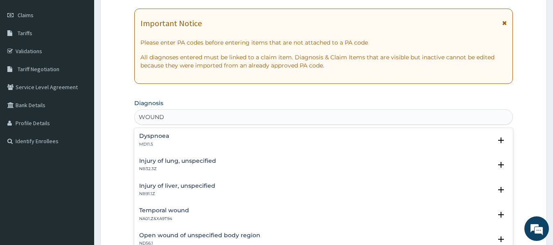
type input "WOUND"
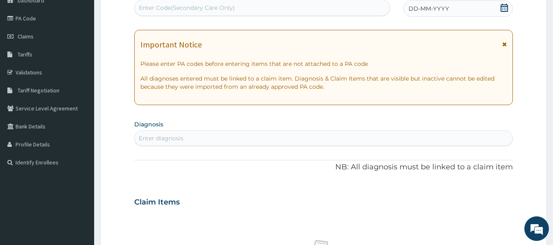
scroll to position [82, 0]
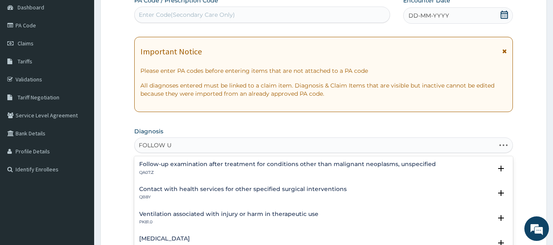
type input "FOLLOW UP"
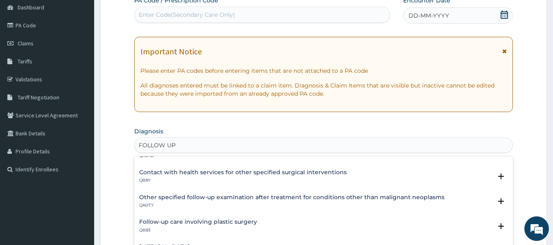
scroll to position [22, 0]
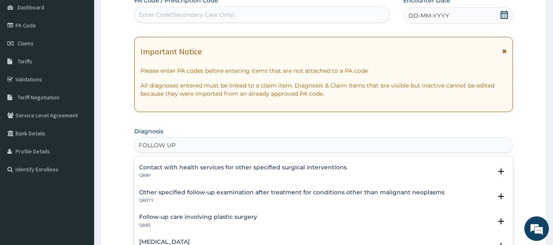
click at [331, 192] on h4 "Other specified follow-up examination after treatment for conditions other than…" at bounding box center [291, 193] width 305 height 6
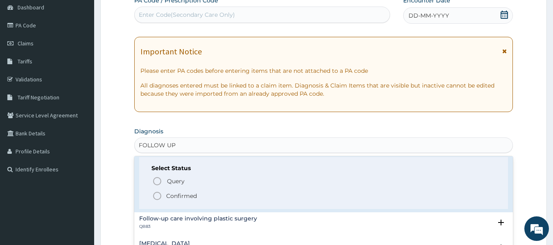
scroll to position [73, 0]
click at [187, 196] on p "Confirmed" at bounding box center [181, 195] width 31 height 8
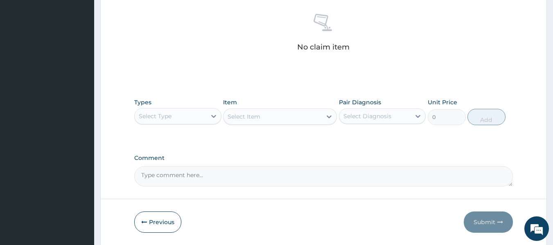
scroll to position [320, 0]
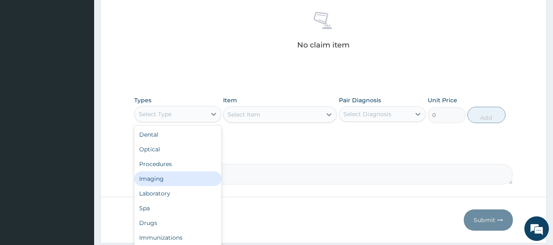
drag, startPoint x: 192, startPoint y: 113, endPoint x: 165, endPoint y: 199, distance: 91.0
click at [165, 122] on div "option Imaging focused, 4 of 10. 10 results available. Use Up and Down to choos…" at bounding box center [177, 114] width 87 height 16
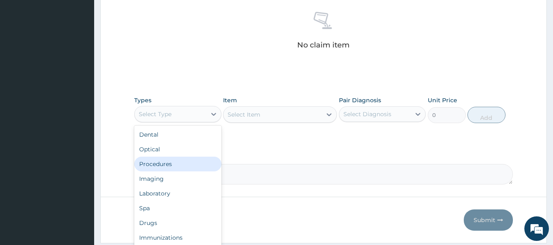
click at [165, 167] on div "Procedures" at bounding box center [177, 164] width 87 height 15
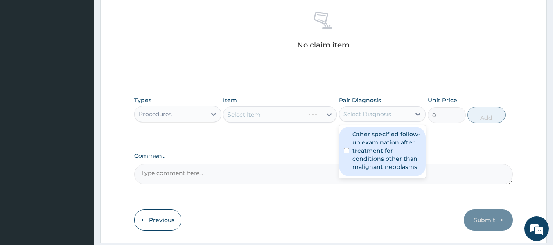
click at [403, 107] on div "Select Diagnosis" at bounding box center [382, 114] width 87 height 16
click at [377, 144] on label "Other specified follow-up examination after treatment for conditions other than…" at bounding box center [386, 150] width 69 height 41
checkbox input "true"
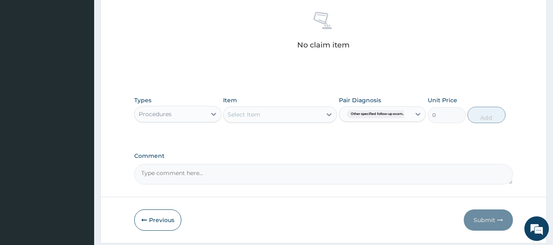
click at [302, 119] on div "Select Item" at bounding box center [280, 114] width 114 height 16
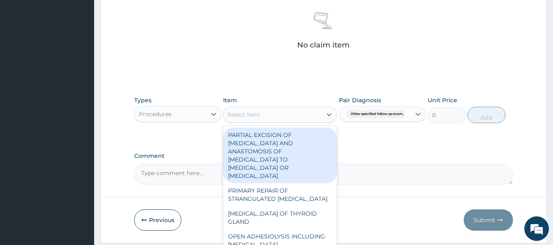
click at [302, 119] on div "Select Item" at bounding box center [272, 114] width 98 height 13
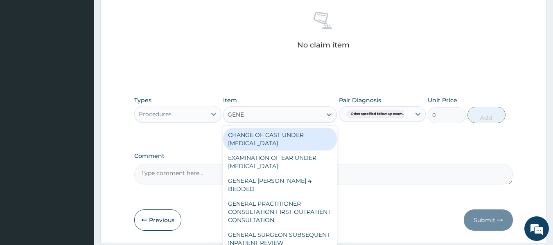
type input "GENER"
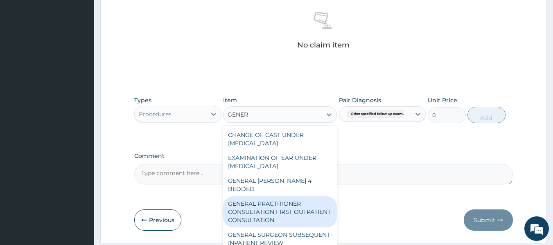
click at [285, 203] on div "GENERAL PRACTITIONER CONSULTATION FIRST OUTPATIENT CONSULTATION" at bounding box center [280, 211] width 114 height 31
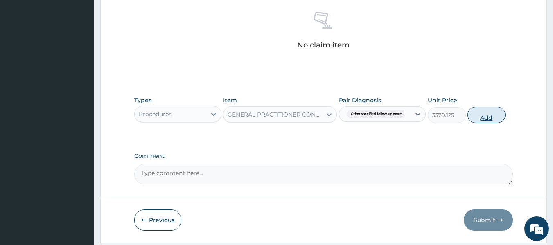
click at [494, 114] on button "Add" at bounding box center [486, 115] width 38 height 16
type input "0"
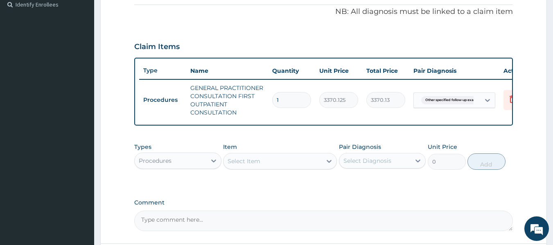
scroll to position [266, 0]
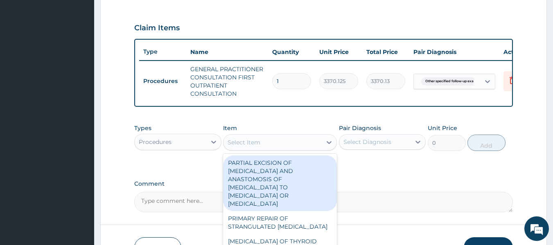
click at [281, 147] on div "Select Item" at bounding box center [272, 142] width 98 height 13
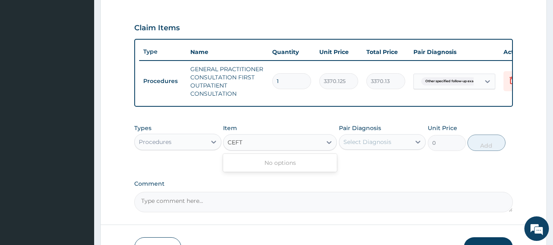
type input "CEFTR"
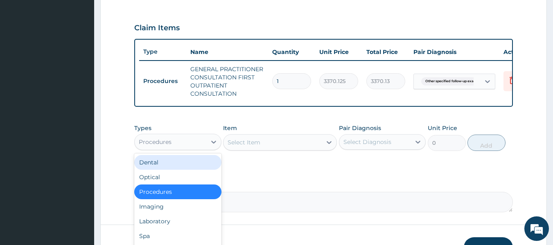
drag, startPoint x: 281, startPoint y: 147, endPoint x: 182, endPoint y: 203, distance: 113.3
click at [182, 150] on div "option Procedures, selected. option Dental focused, 1 of 10. 10 results availab…" at bounding box center [177, 142] width 87 height 16
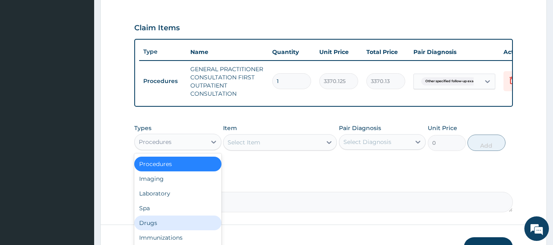
click at [161, 226] on div "Drugs" at bounding box center [177, 223] width 87 height 15
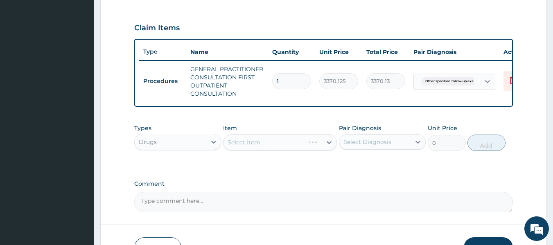
click at [258, 148] on div "Select Item" at bounding box center [280, 142] width 114 height 16
click at [275, 151] on div "Select Item" at bounding box center [280, 142] width 114 height 16
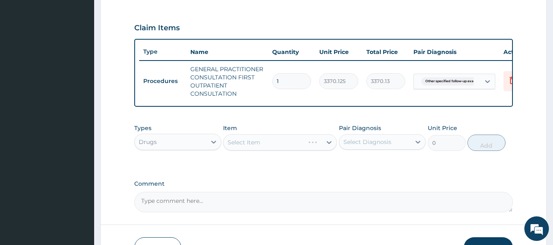
click at [275, 151] on div "Select Item" at bounding box center [280, 142] width 114 height 16
click at [299, 149] on div "Select Item" at bounding box center [280, 142] width 114 height 16
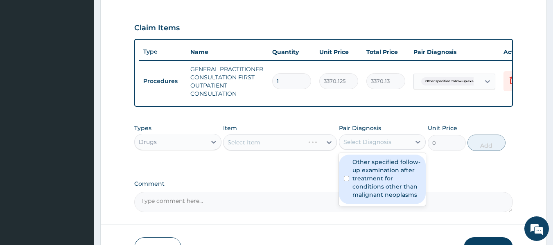
click at [366, 149] on div "Select Diagnosis" at bounding box center [375, 141] width 72 height 13
click at [368, 176] on label "Other specified follow-up examination after treatment for conditions other than…" at bounding box center [386, 178] width 69 height 41
checkbox input "true"
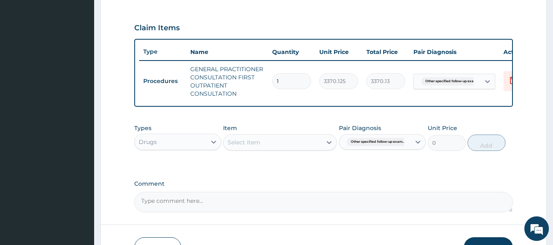
click at [298, 140] on div "Item Select Item" at bounding box center [280, 137] width 114 height 27
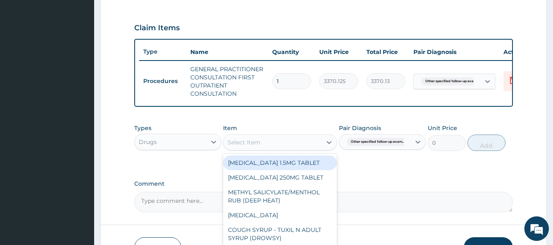
click at [296, 148] on div "Select Item" at bounding box center [272, 142] width 98 height 13
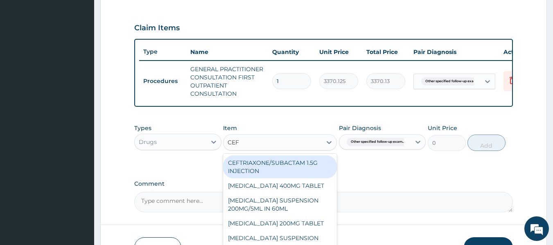
type input "CEFT"
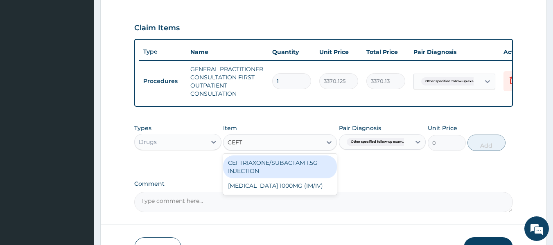
click at [302, 171] on div "CEFTRIAXONE/SUBACTAM 1.5G INJECTION" at bounding box center [280, 167] width 114 height 23
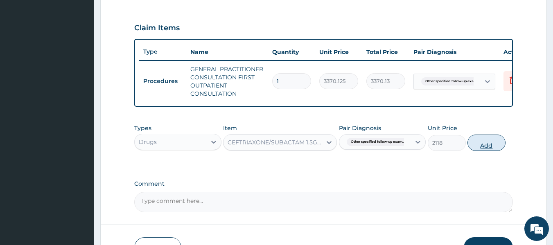
click at [478, 151] on button "Add" at bounding box center [486, 143] width 38 height 16
type input "0"
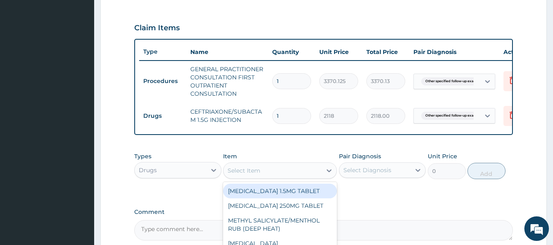
click at [273, 172] on div "Select Item" at bounding box center [272, 170] width 98 height 13
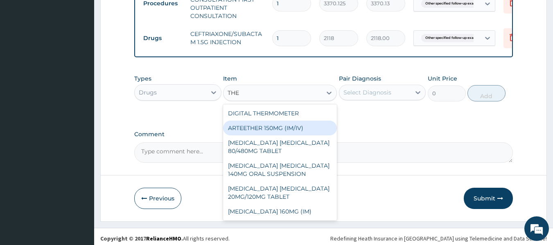
scroll to position [353, 0]
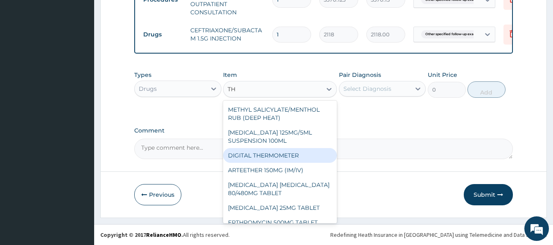
type input "T"
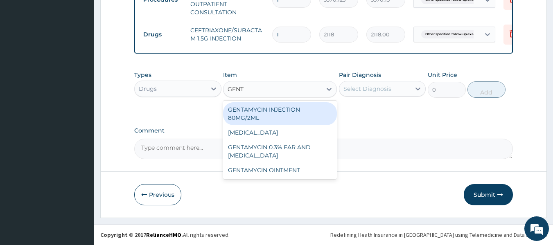
type input "GENTA"
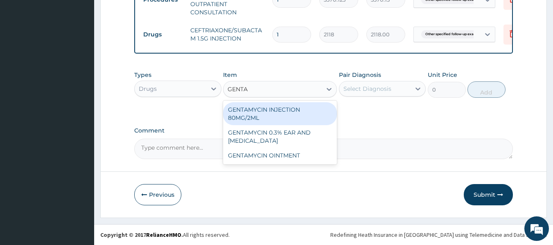
click at [273, 113] on div "GENTAMYCIN INJECTION 80MG/2ML" at bounding box center [280, 113] width 114 height 23
type input "1000"
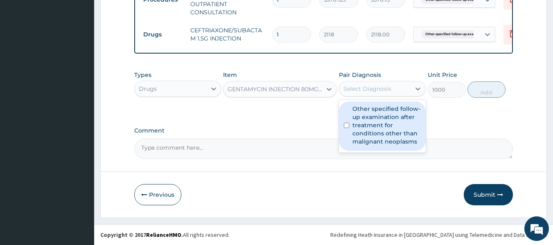
drag, startPoint x: 379, startPoint y: 86, endPoint x: 380, endPoint y: 122, distance: 36.0
click at [380, 97] on div "option Other specified follow-up examination after treatment for conditions oth…" at bounding box center [382, 89] width 87 height 16
click at [380, 122] on label "Other specified follow-up examination after treatment for conditions other than…" at bounding box center [386, 125] width 69 height 41
checkbox input "true"
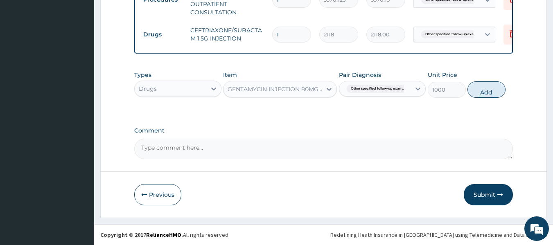
click at [486, 96] on button "Add" at bounding box center [486, 89] width 38 height 16
type input "0"
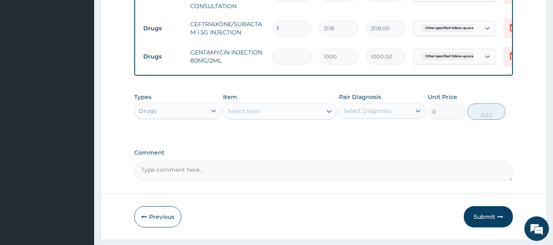
type input "0.00"
type input "2"
type input "2000.00"
type input "2"
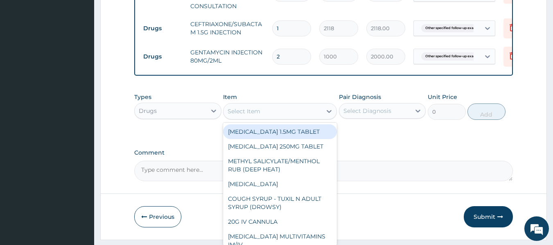
click at [266, 118] on div "Select Item" at bounding box center [272, 111] width 98 height 13
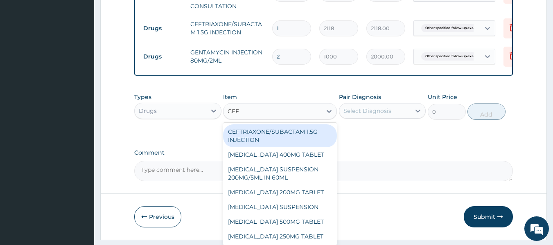
type input "CEFU"
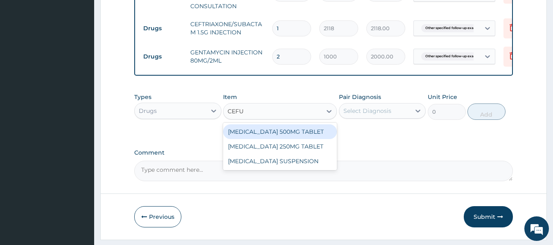
click at [289, 136] on div "CEFUROXIME 500MG TABLET" at bounding box center [280, 131] width 114 height 15
type input "448.5"
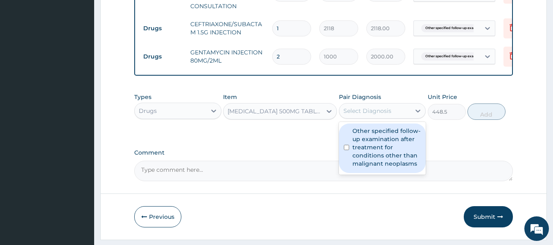
click at [375, 115] on div "Select Diagnosis" at bounding box center [367, 111] width 48 height 8
click at [384, 162] on label "Other specified follow-up examination after treatment for conditions other than…" at bounding box center [386, 147] width 69 height 41
checkbox input "true"
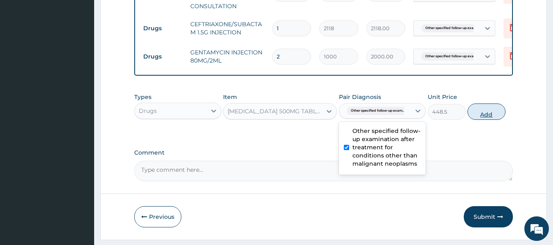
click at [490, 119] on button "Add" at bounding box center [486, 112] width 38 height 16
type input "0"
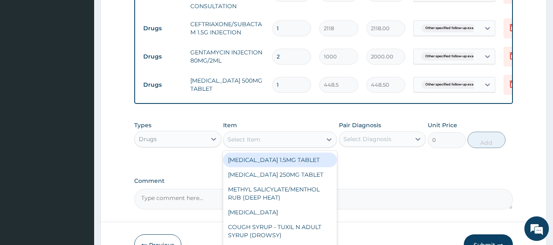
click at [292, 145] on div "Select Item" at bounding box center [272, 139] width 98 height 13
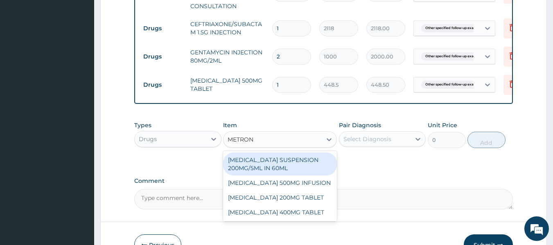
type input "METRONI"
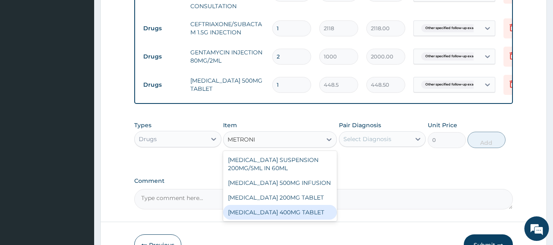
click at [305, 220] on div "METRONIDAZOLE 400MG TABLET" at bounding box center [280, 212] width 114 height 15
type input "125"
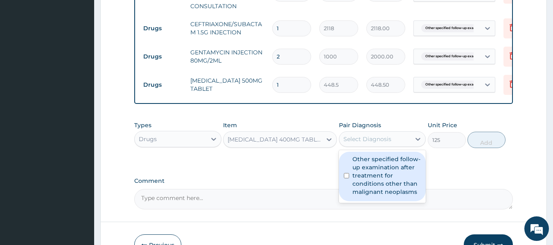
click at [389, 143] on div "Select Diagnosis" at bounding box center [367, 139] width 48 height 8
click at [388, 174] on label "Other specified follow-up examination after treatment for conditions other than…" at bounding box center [386, 175] width 69 height 41
checkbox input "true"
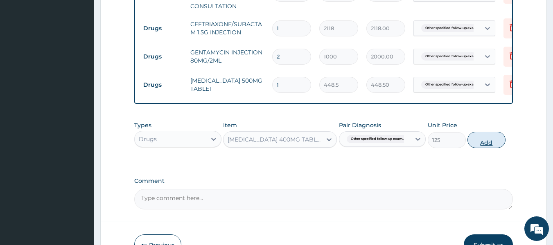
click at [478, 147] on button "Add" at bounding box center [486, 140] width 38 height 16
type input "0"
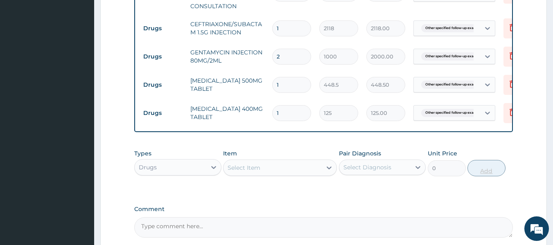
type input "0.00"
type input "6"
type input "750.00"
type input "6"
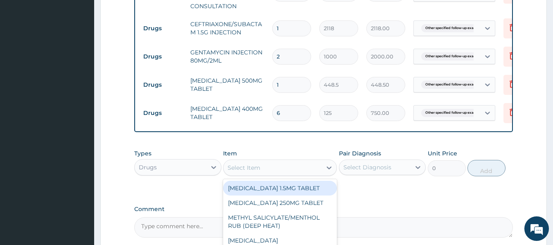
click at [280, 174] on div "Select Item" at bounding box center [272, 167] width 98 height 13
type input "DICLO"
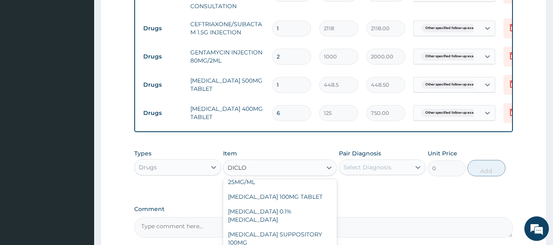
scroll to position [32, 0]
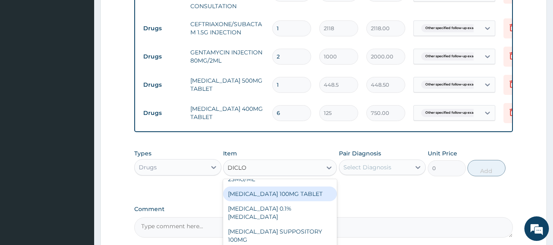
click at [302, 195] on div "DICLOFENAC 100MG TABLET" at bounding box center [280, 194] width 114 height 15
type input "126"
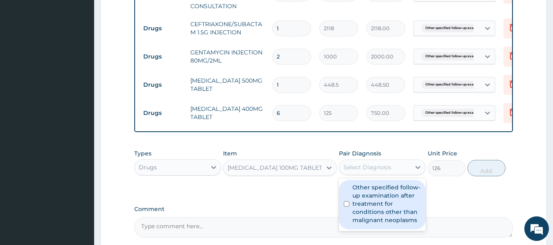
click at [388, 171] on div "Select Diagnosis" at bounding box center [367, 167] width 48 height 8
click at [392, 206] on label "Other specified follow-up examination after treatment for conditions other than…" at bounding box center [386, 203] width 69 height 41
checkbox input "true"
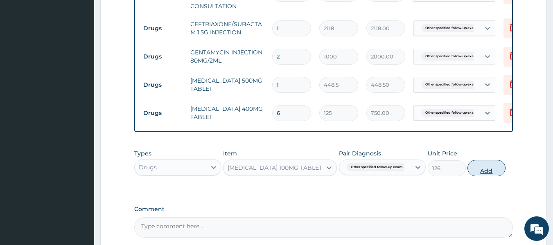
click at [480, 174] on button "Add" at bounding box center [486, 168] width 38 height 16
type input "0"
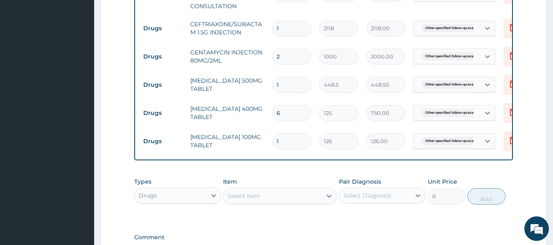
type input "14"
type input "1764.00"
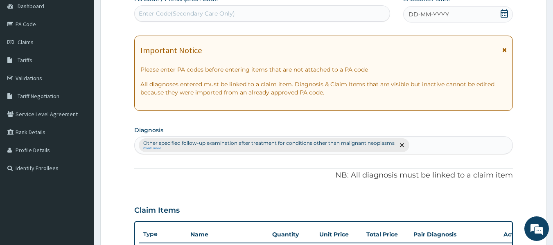
scroll to position [0, 0]
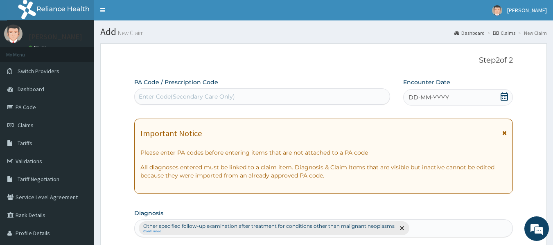
type input "14"
click at [414, 94] on span "DD-MM-YYYY" at bounding box center [428, 97] width 41 height 8
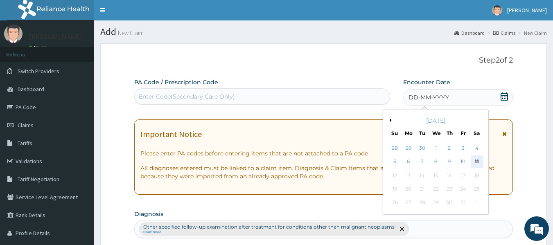
click at [478, 160] on div "11" at bounding box center [477, 162] width 12 height 12
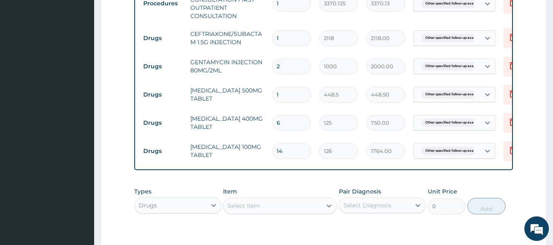
scroll to position [343, 0]
click at [295, 90] on input "1" at bounding box center [291, 95] width 39 height 16
type input "0.00"
type input "2"
type input "897.00"
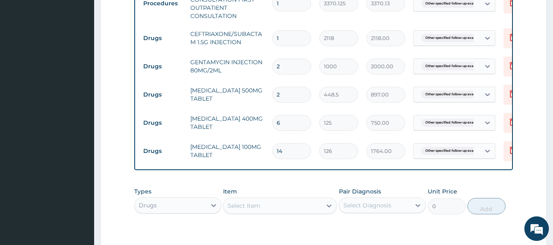
type input "28"
type input "12558.00"
type input "28"
click at [289, 124] on input "6" at bounding box center [291, 123] width 39 height 16
type input "0.00"
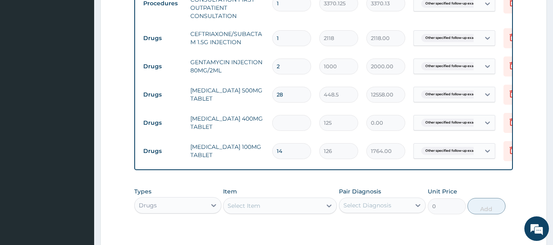
type input "4"
type input "500.00"
type input "42"
type input "5250.00"
type input "42"
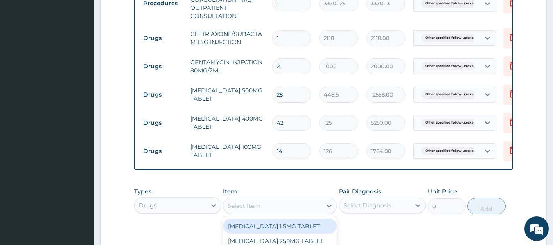
click at [253, 210] on div "Select Item" at bounding box center [244, 206] width 33 height 8
type input "GEN"
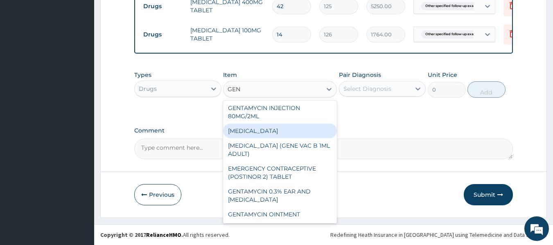
scroll to position [0, 0]
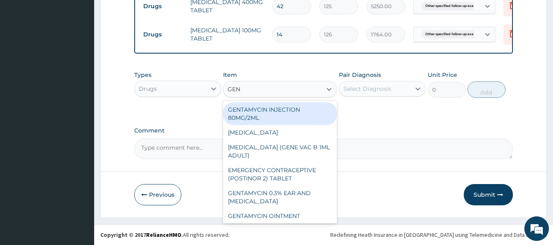
click at [287, 122] on div "GENTAMYCIN INJECTION 80MG/2ML" at bounding box center [280, 113] width 114 height 23
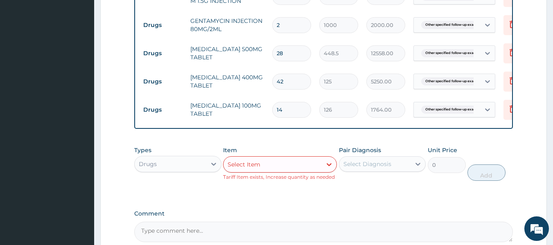
scroll to position [474, 0]
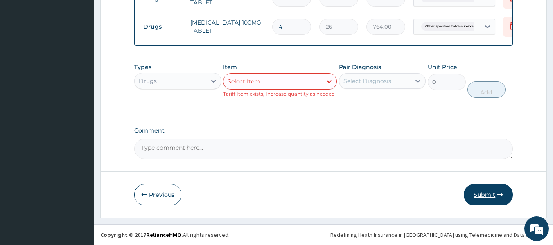
click at [495, 194] on button "Submit" at bounding box center [488, 194] width 49 height 21
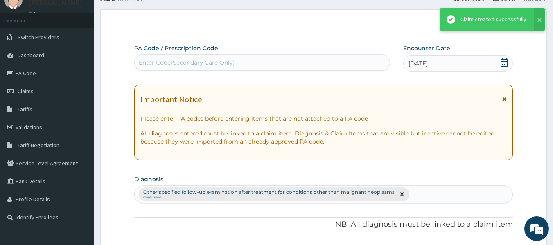
scroll to position [466, 0]
